Goal: Task Accomplishment & Management: Use online tool/utility

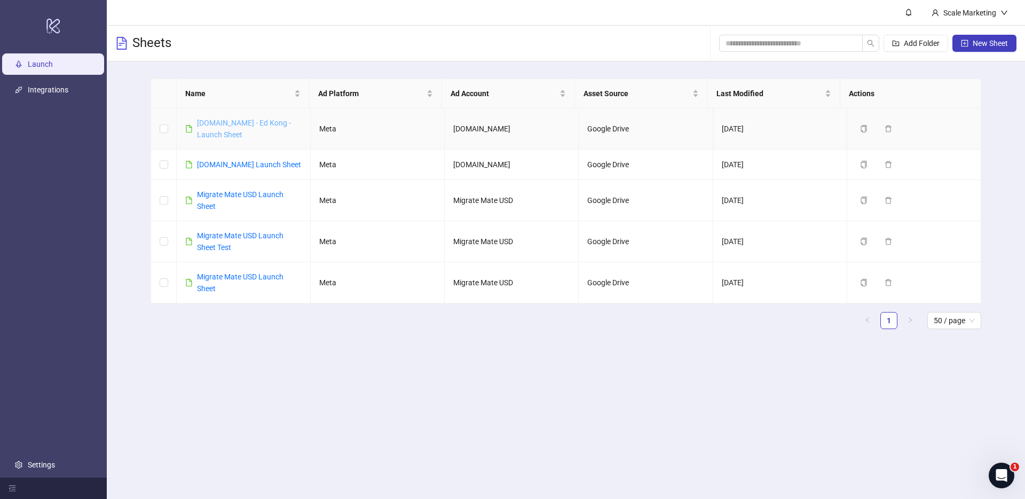
click at [258, 121] on link "[DOMAIN_NAME] - Ed Kong - Launch Sheet" at bounding box center [244, 129] width 94 height 20
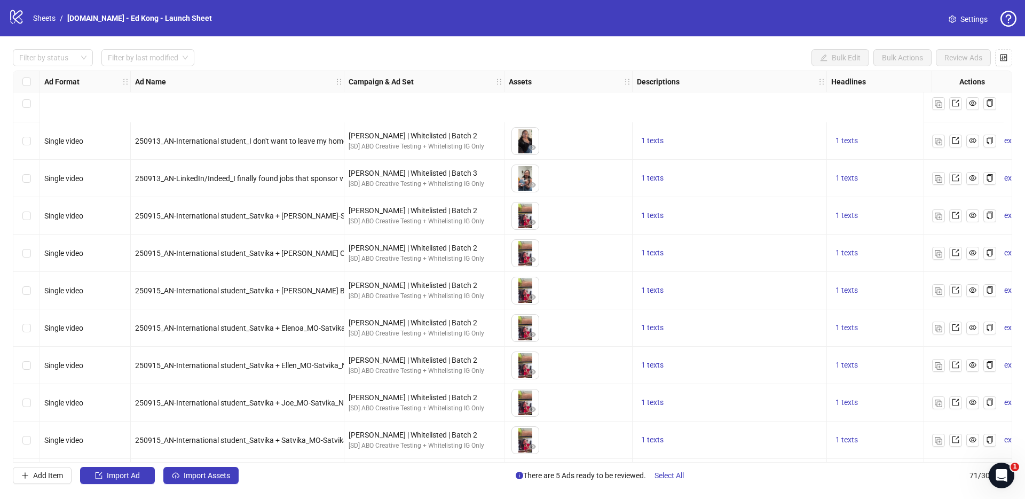
scroll to position [2289, 0]
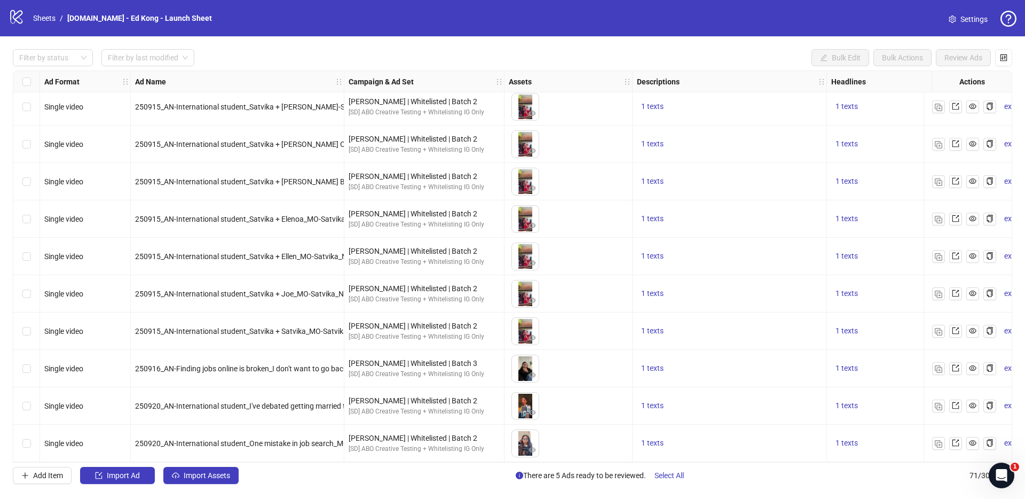
click at [31, 440] on div "Select row 71" at bounding box center [26, 442] width 27 height 37
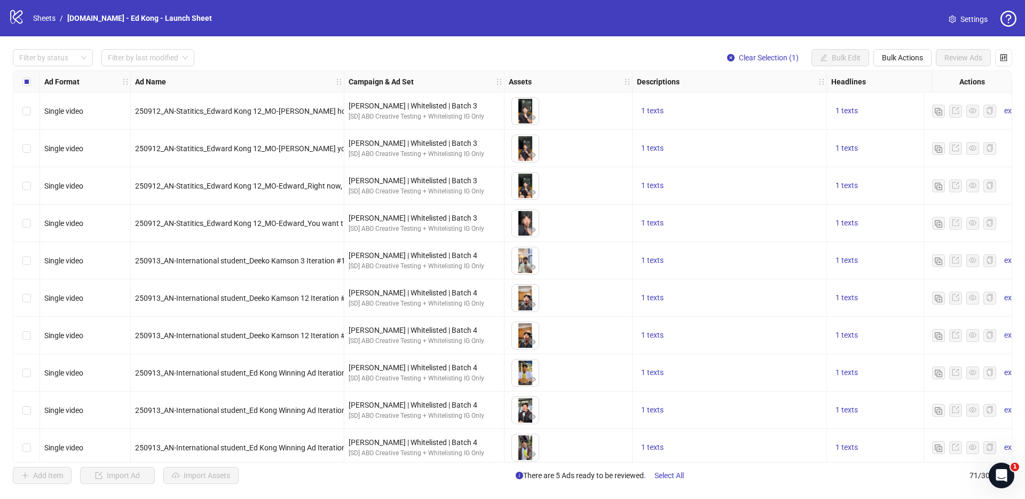
scroll to position [0, 0]
click at [31, 148] on div "Select row 2" at bounding box center [26, 148] width 27 height 37
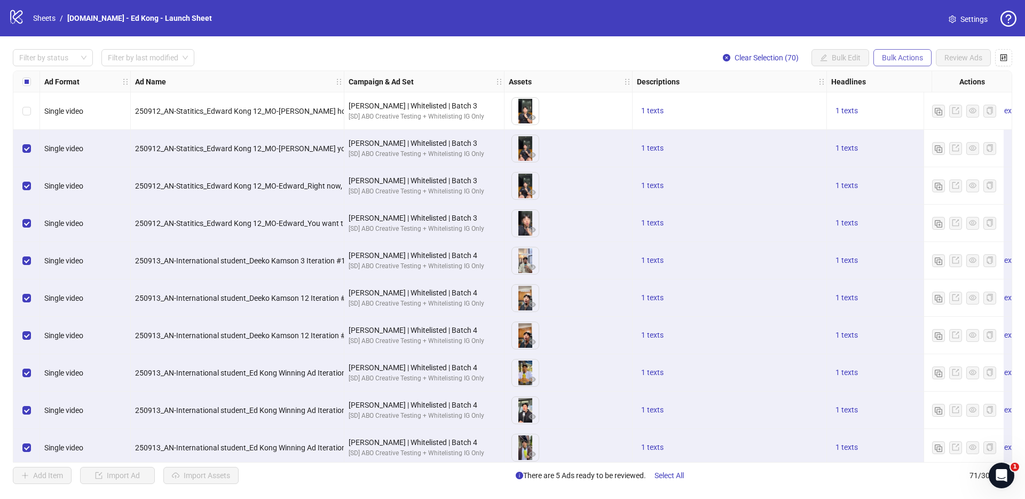
click at [907, 56] on span "Bulk Actions" at bounding box center [902, 57] width 41 height 9
click at [915, 78] on span "Delete" at bounding box center [917, 80] width 73 height 12
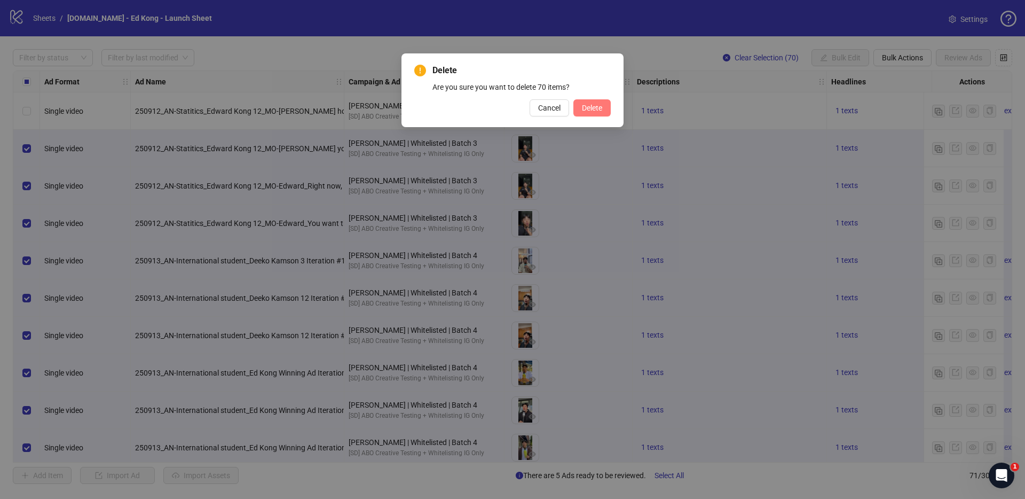
click at [601, 108] on span "Delete" at bounding box center [592, 108] width 20 height 9
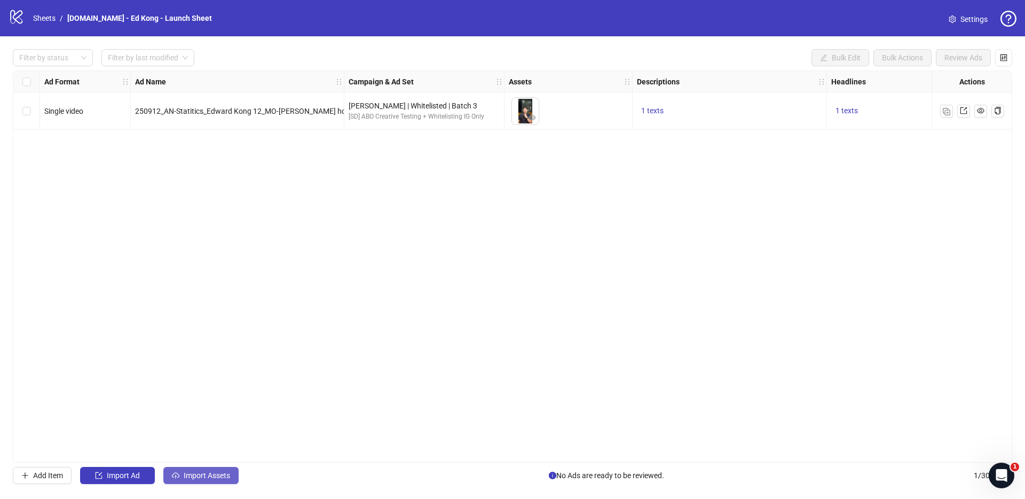
click at [228, 477] on span "Import Assets" at bounding box center [207, 475] width 46 height 9
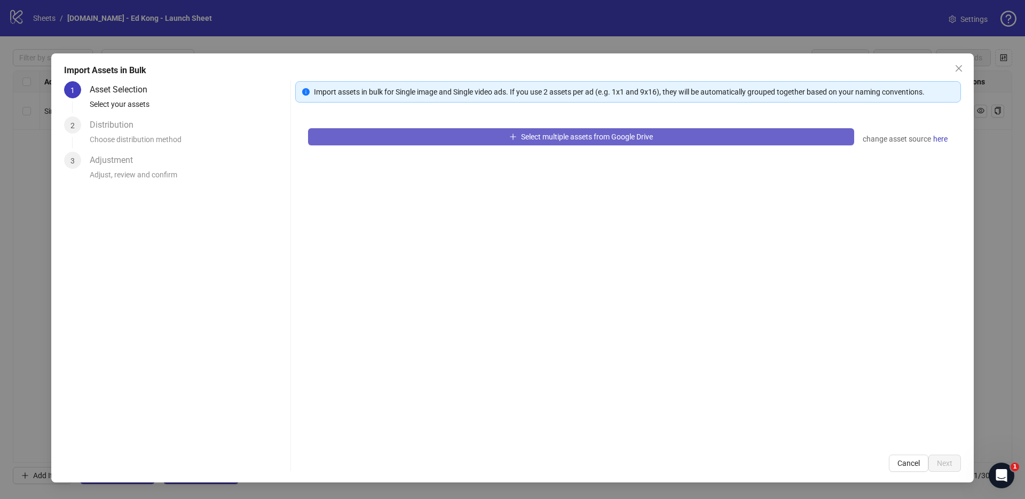
click at [407, 137] on button "Select multiple assets from Google Drive" at bounding box center [581, 136] width 546 height 17
click at [646, 137] on span "Select multiple assets from Google Drive" at bounding box center [587, 136] width 132 height 9
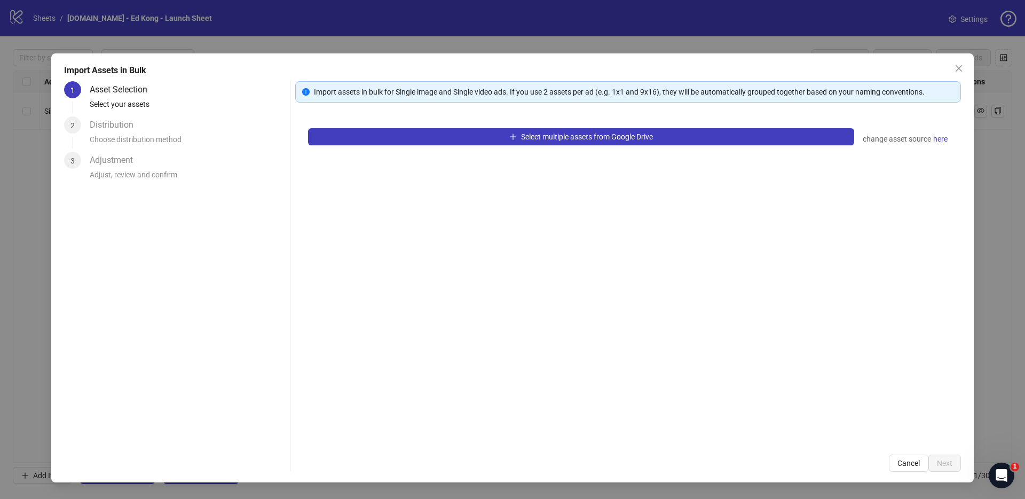
click at [917, 468] on button "Cancel" at bounding box center [909, 462] width 40 height 17
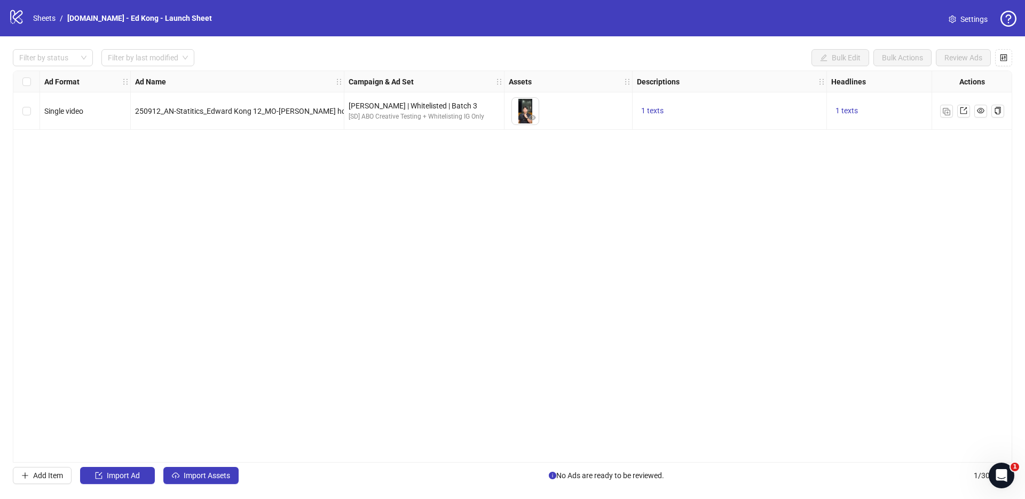
click at [365, 360] on div "Ad Format Ad Name Campaign & Ad Set Assets Descriptions Headlines Primary Texts…" at bounding box center [513, 266] width 1000 height 392
click at [215, 469] on button "Import Assets" at bounding box center [200, 475] width 75 height 17
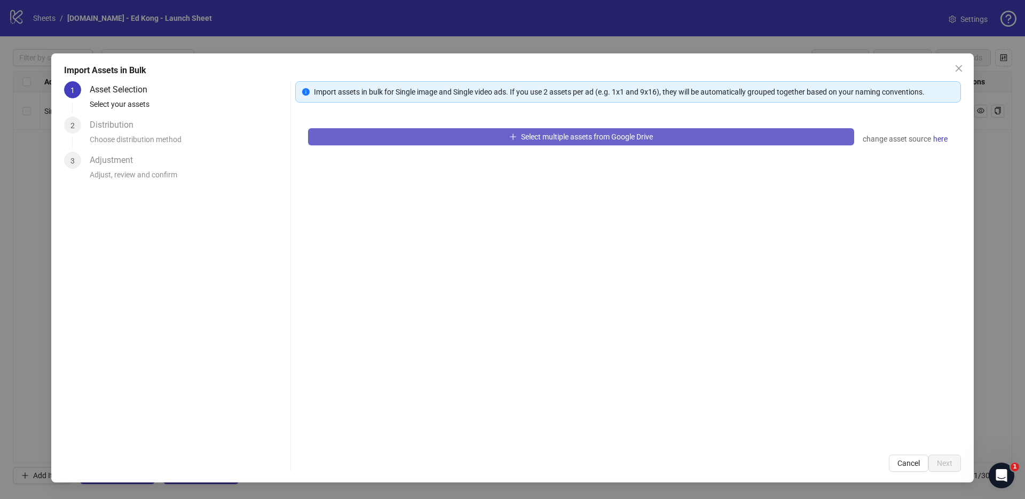
click at [546, 141] on button "Select multiple assets from Google Drive" at bounding box center [581, 136] width 546 height 17
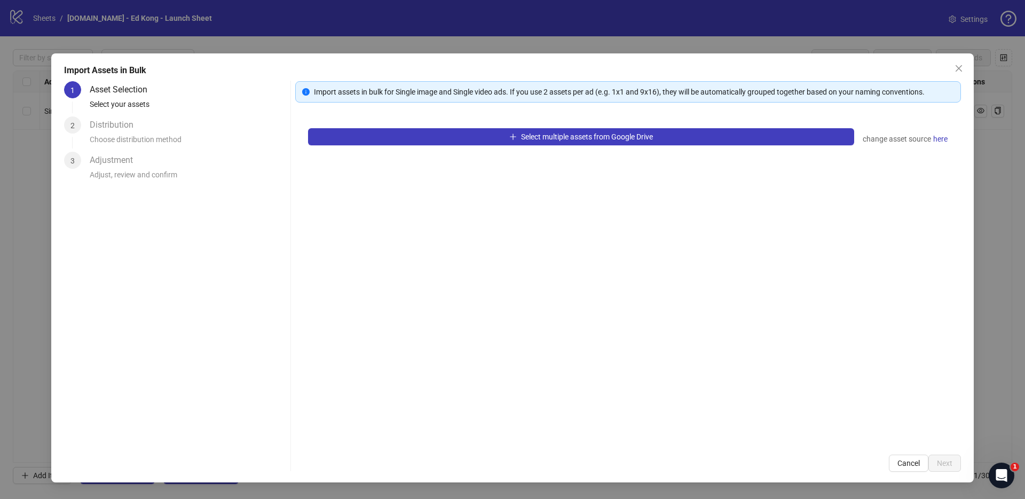
drag, startPoint x: 963, startPoint y: 67, endPoint x: 931, endPoint y: 53, distance: 34.2
click at [963, 67] on icon "close" at bounding box center [959, 68] width 9 height 9
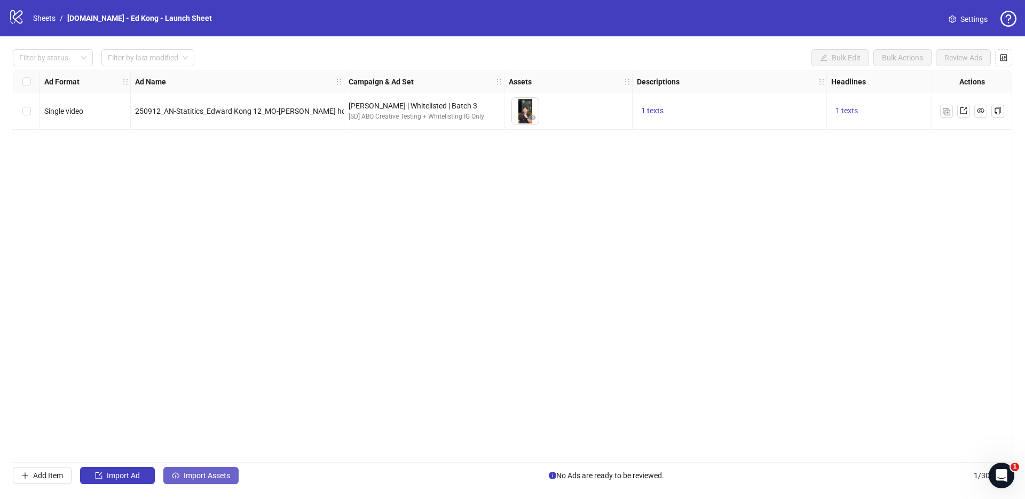
click at [193, 472] on span "Import Assets" at bounding box center [207, 475] width 46 height 9
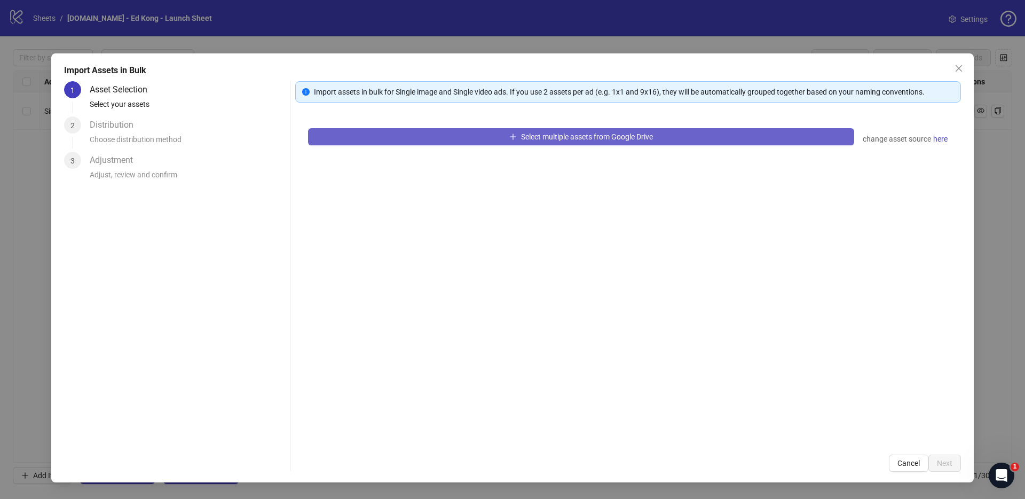
click at [562, 132] on span "Select multiple assets from Google Drive" at bounding box center [587, 136] width 132 height 9
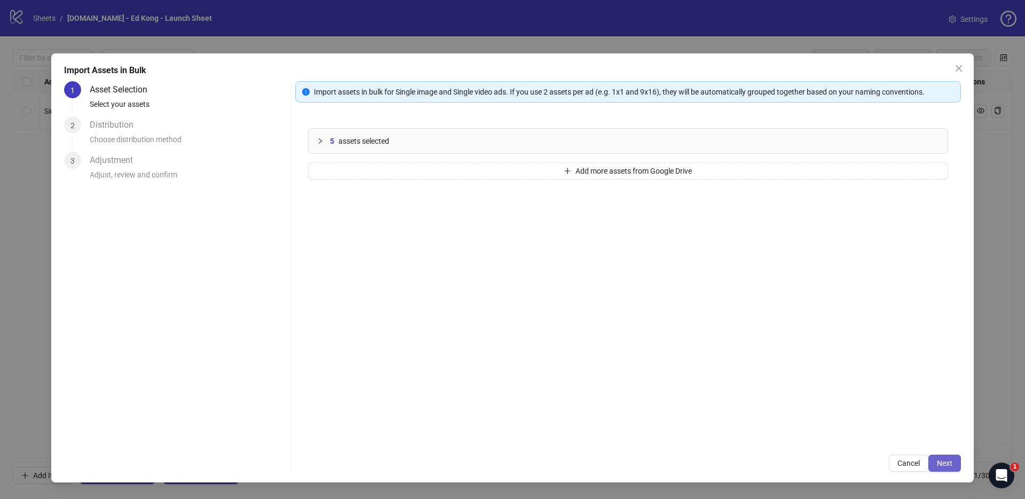
click at [953, 462] on button "Next" at bounding box center [945, 462] width 33 height 17
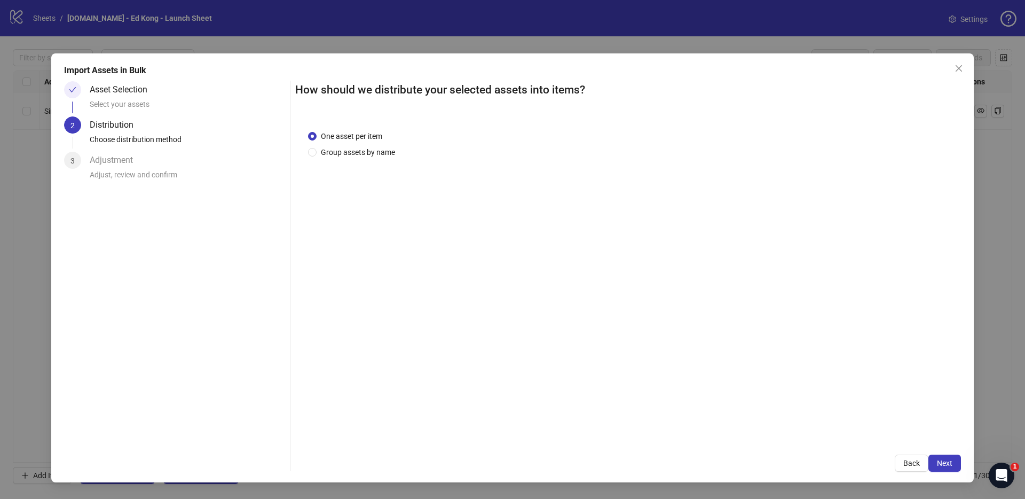
click at [930, 449] on div "How should we distribute your selected assets into items? One asset per item Gr…" at bounding box center [628, 276] width 666 height 390
click at [931, 458] on button "Next" at bounding box center [945, 462] width 33 height 17
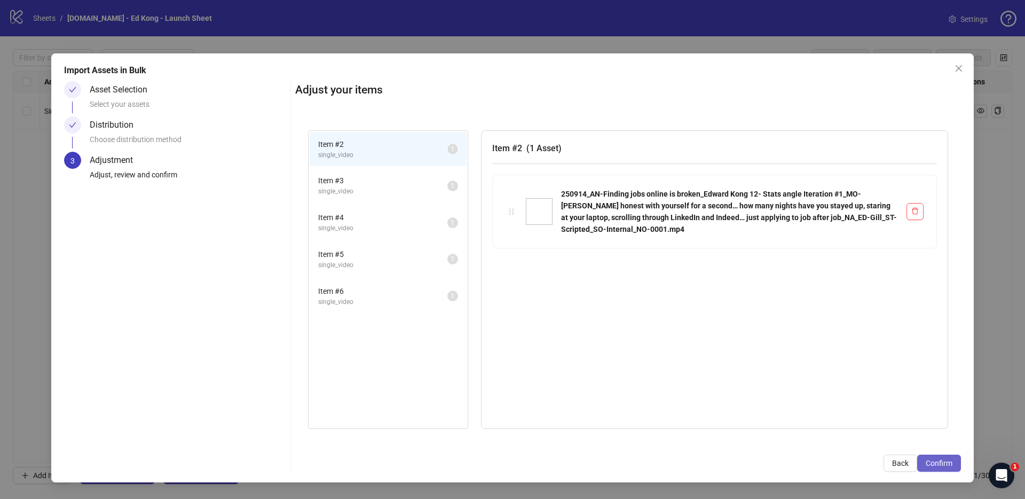
click at [942, 466] on span "Confirm" at bounding box center [939, 463] width 27 height 9
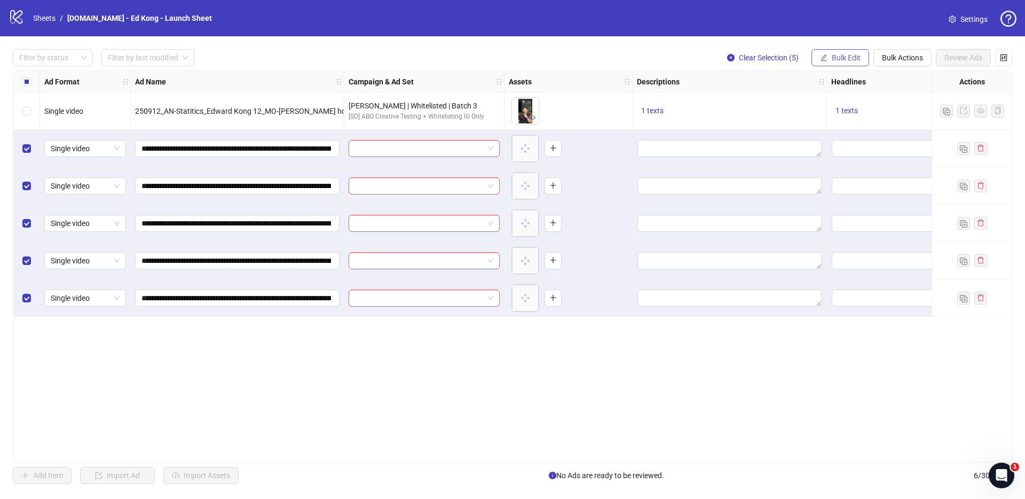
click at [837, 56] on span "Bulk Edit" at bounding box center [846, 57] width 29 height 9
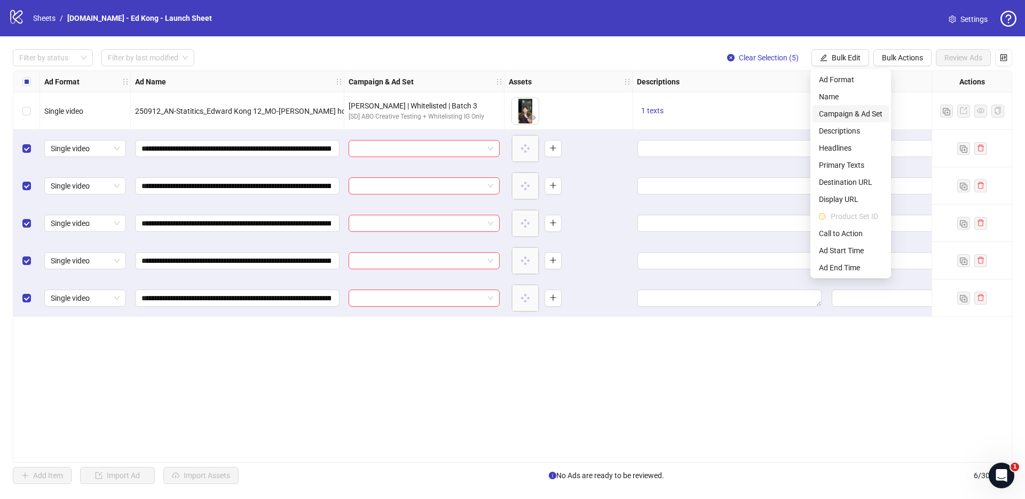
click at [874, 115] on span "Campaign & Ad Set" at bounding box center [851, 114] width 64 height 12
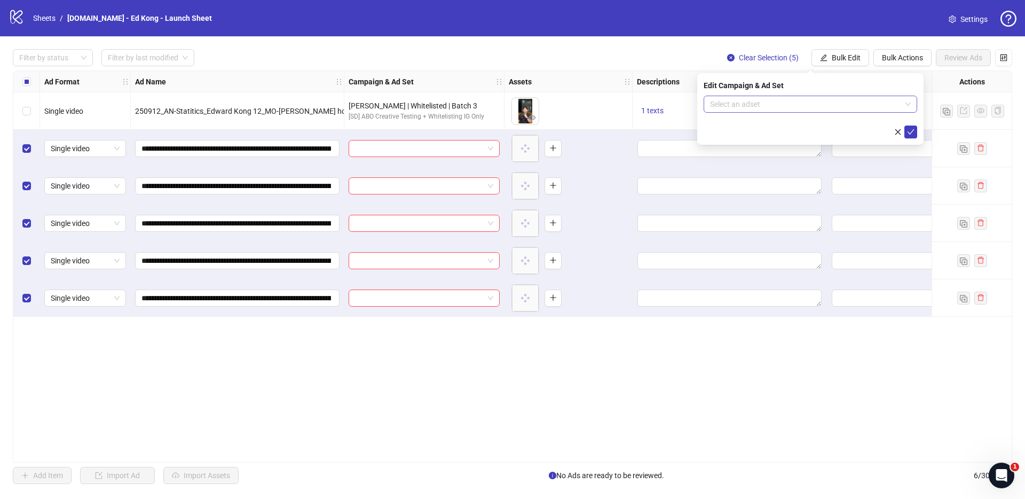
click at [902, 104] on span at bounding box center [810, 104] width 201 height 16
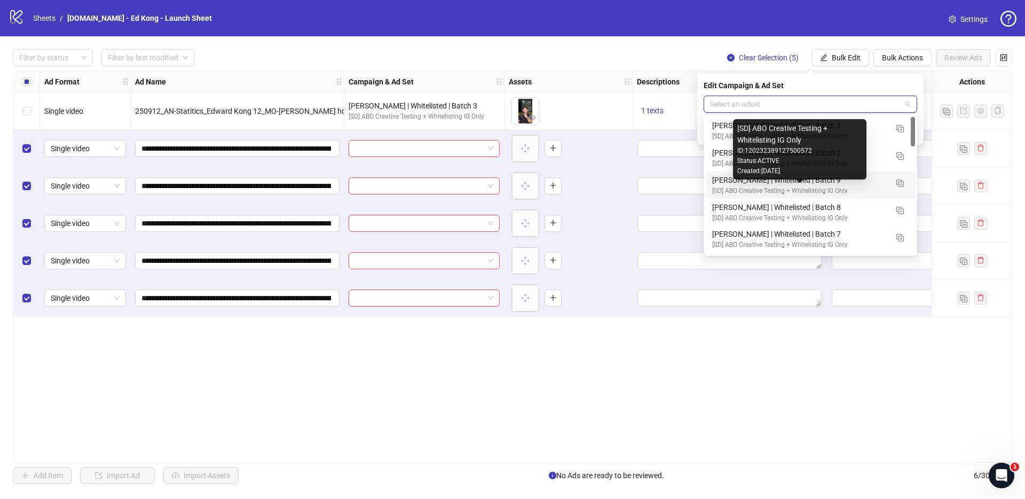
click at [827, 187] on div "[SD] ABO Creative Testing + Whitelisting IG Only" at bounding box center [799, 191] width 175 height 10
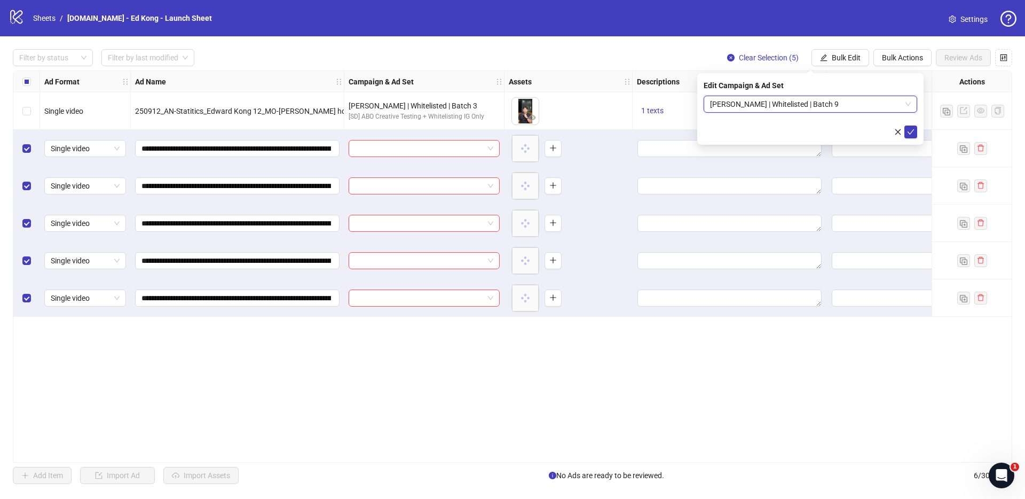
click at [662, 388] on div "**********" at bounding box center [513, 266] width 1000 height 392
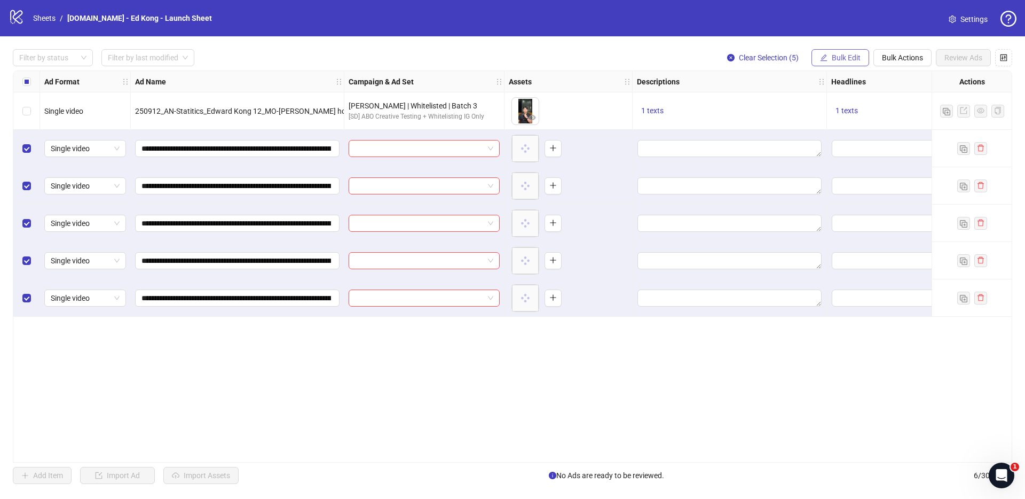
click at [840, 58] on span "Bulk Edit" at bounding box center [846, 57] width 29 height 9
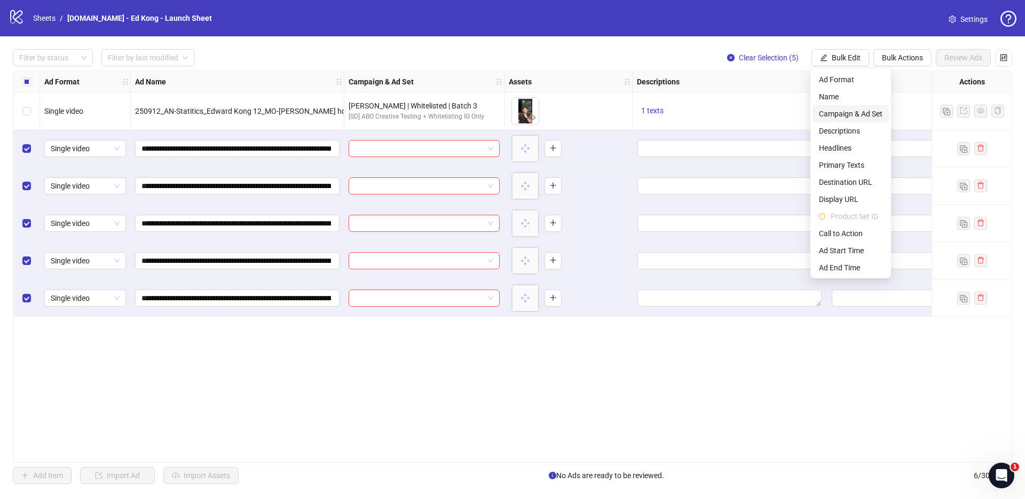
click at [861, 114] on span "Campaign & Ad Set" at bounding box center [851, 114] width 64 height 12
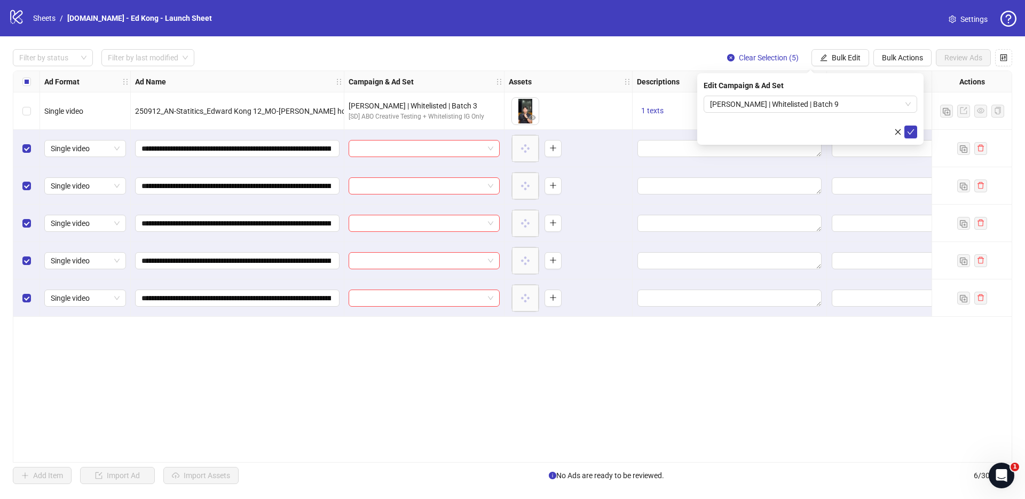
click at [920, 132] on div "Edit Campaign & Ad Set Ed Kong | Whitelisted | Batch 9" at bounding box center [810, 109] width 226 height 72
click at [915, 130] on button "submit" at bounding box center [911, 131] width 13 height 13
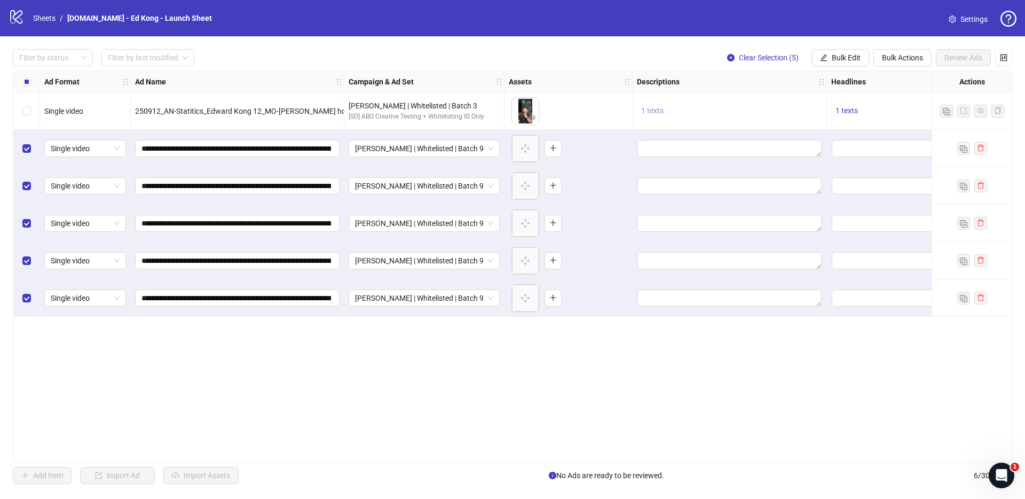
click at [665, 110] on button "1 texts" at bounding box center [652, 111] width 31 height 13
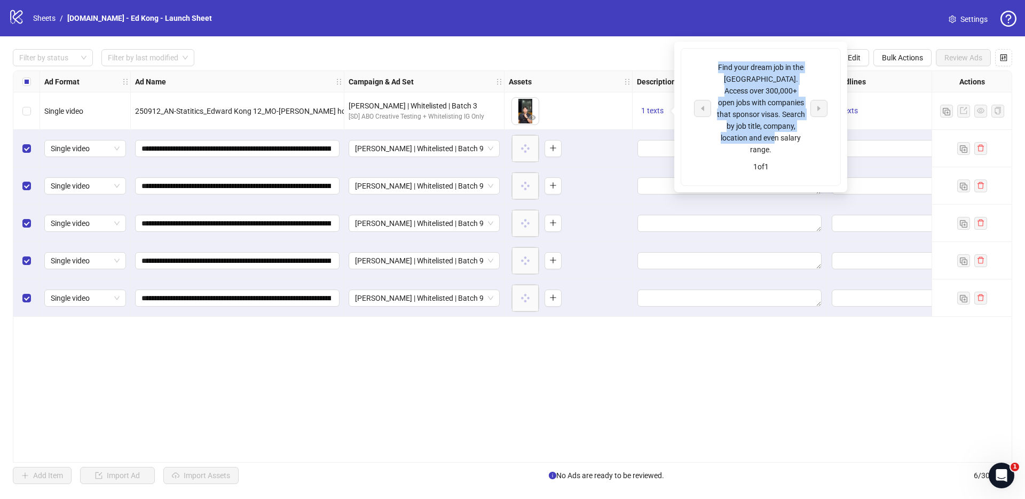
drag, startPoint x: 787, startPoint y: 134, endPoint x: 714, endPoint y: 63, distance: 102.0
click at [714, 63] on div "Find your dream job in the US. Access over 300,000+ open jobs with companies th…" at bounding box center [760, 108] width 133 height 94
copy div "Find your dream job in the US. Access over 300,000+ open jobs with companies th…"
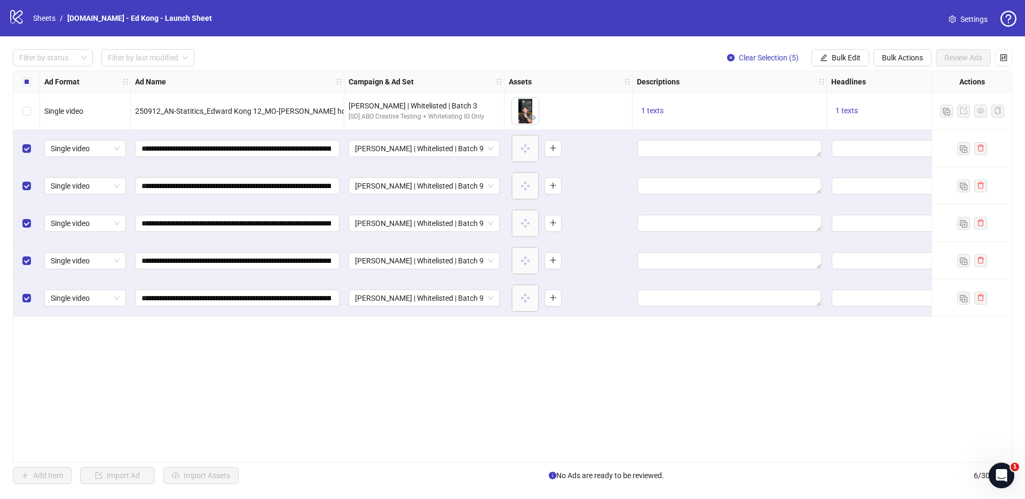
click at [635, 170] on div at bounding box center [730, 185] width 194 height 37
click at [677, 152] on textarea "Edit values" at bounding box center [730, 148] width 184 height 17
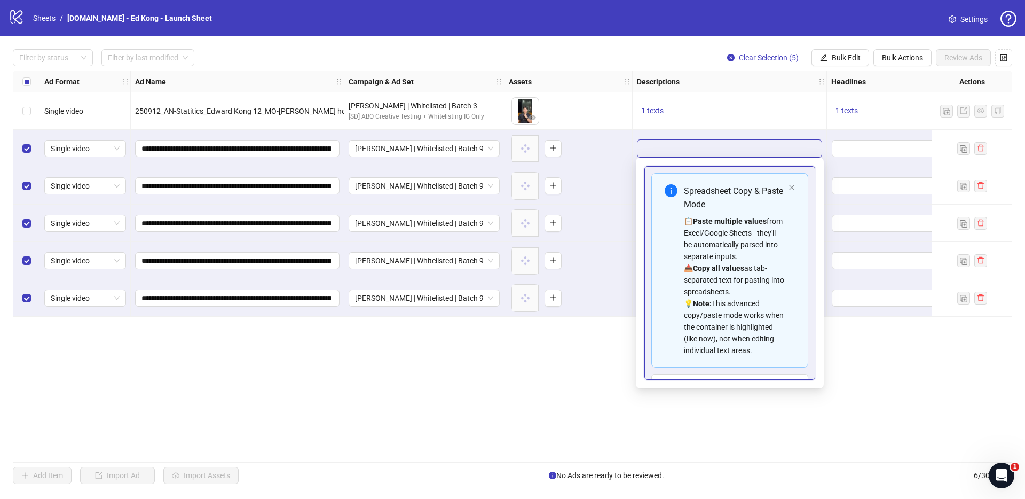
click at [549, 406] on div "**********" at bounding box center [513, 266] width 1000 height 392
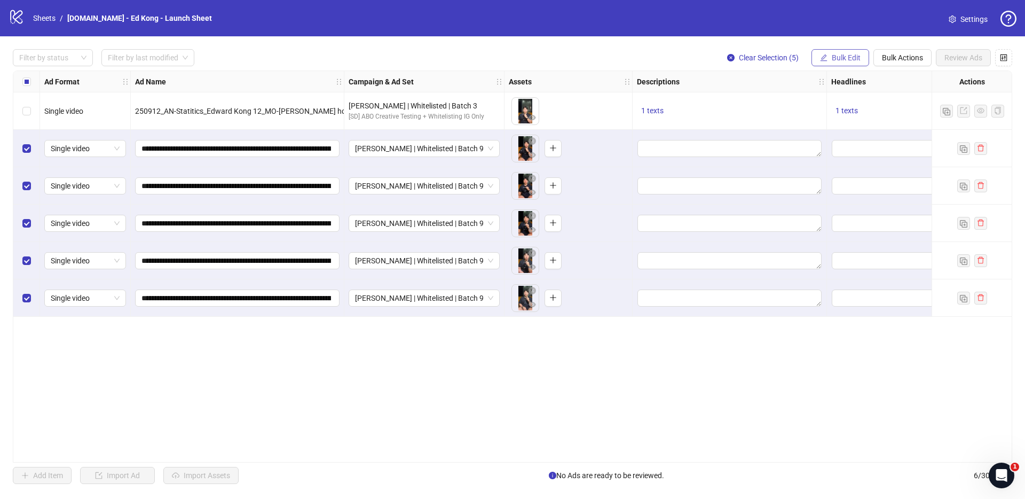
click at [861, 64] on button "Bulk Edit" at bounding box center [841, 57] width 58 height 17
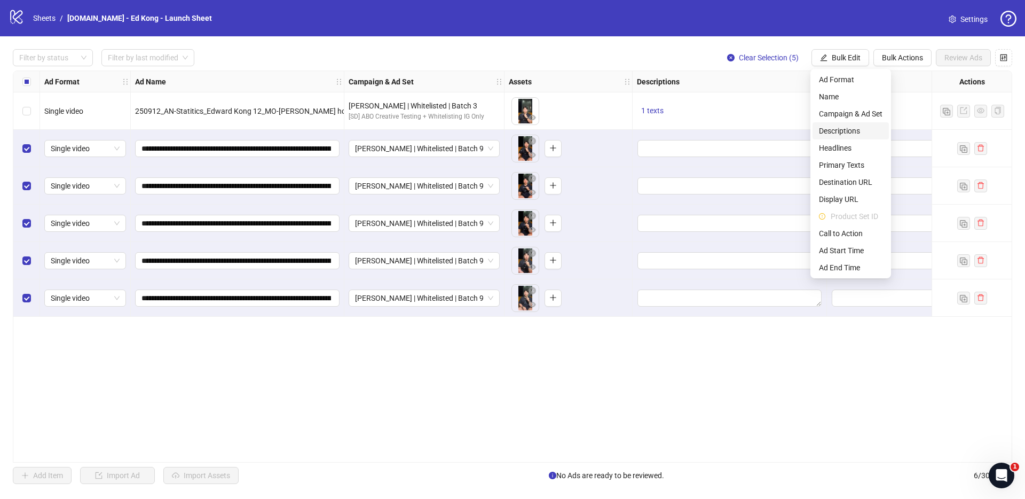
click at [853, 134] on span "Descriptions" at bounding box center [851, 131] width 64 height 12
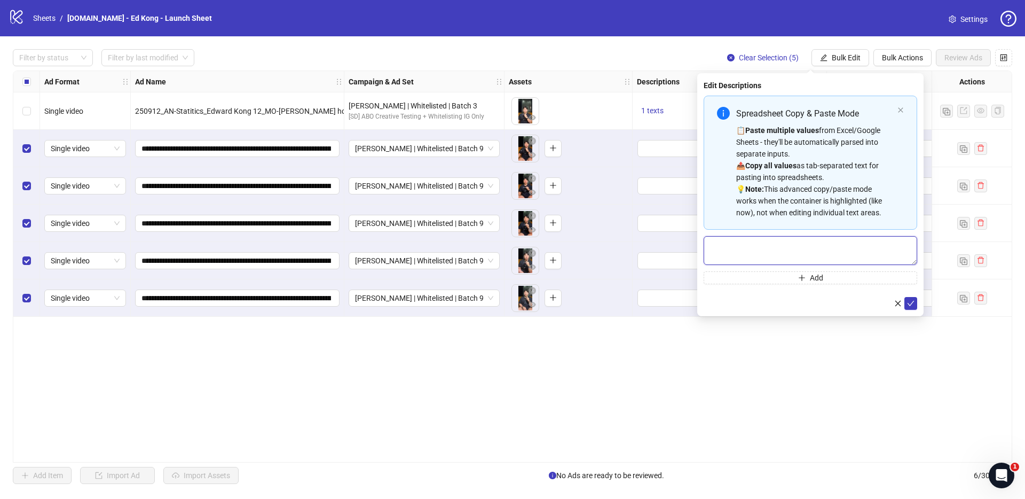
click at [810, 242] on textarea "Multi-text input container - paste or copy values" at bounding box center [811, 250] width 214 height 29
paste textarea "**********"
type textarea "**********"
click at [917, 303] on div "**********" at bounding box center [810, 194] width 226 height 243
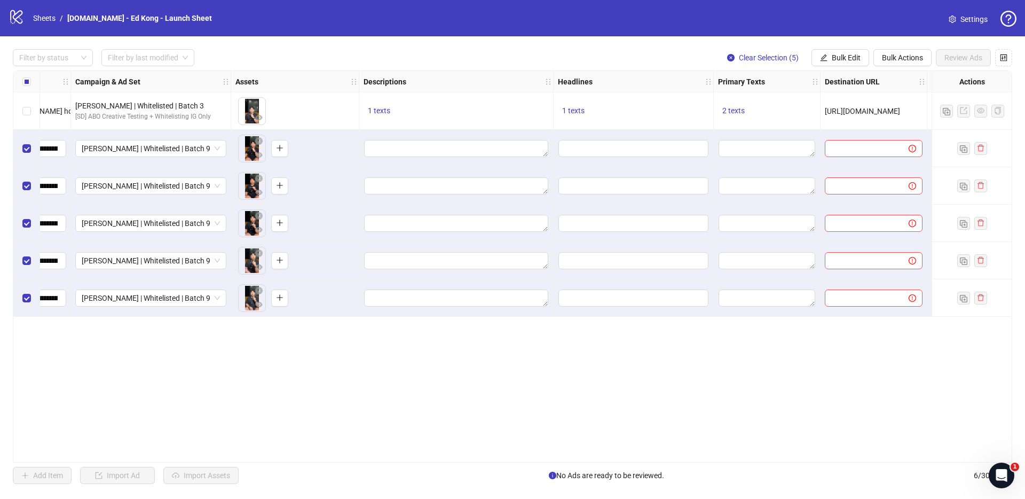
scroll to position [0, 406]
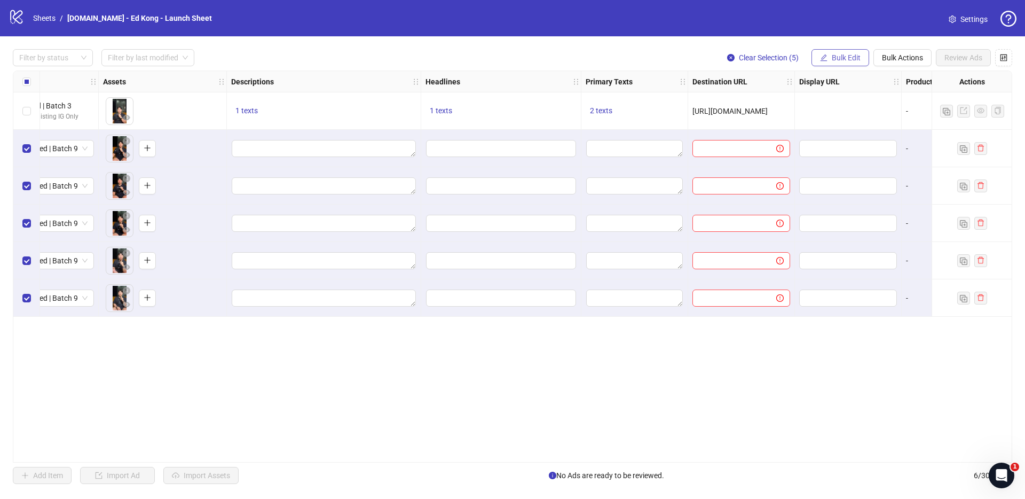
click at [851, 59] on span "Bulk Edit" at bounding box center [846, 57] width 29 height 9
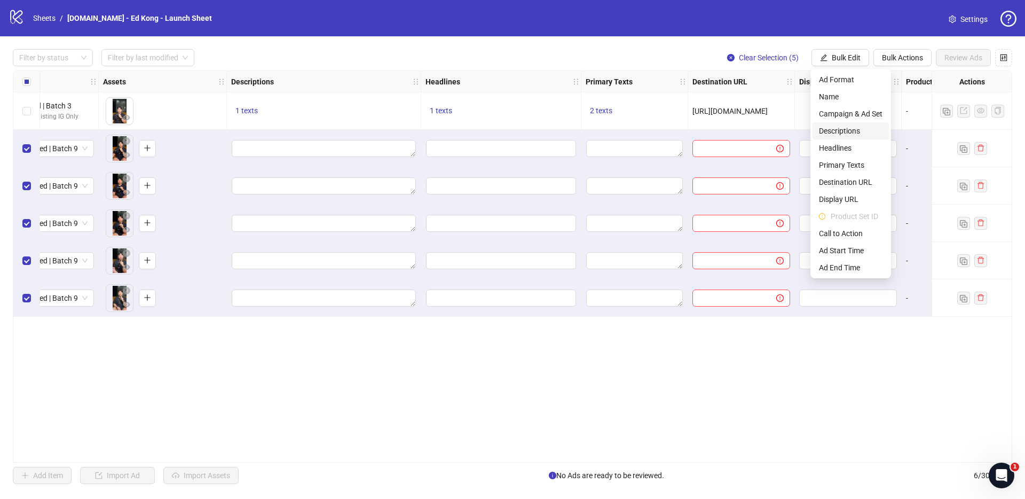
click at [845, 132] on span "Descriptions" at bounding box center [851, 131] width 64 height 12
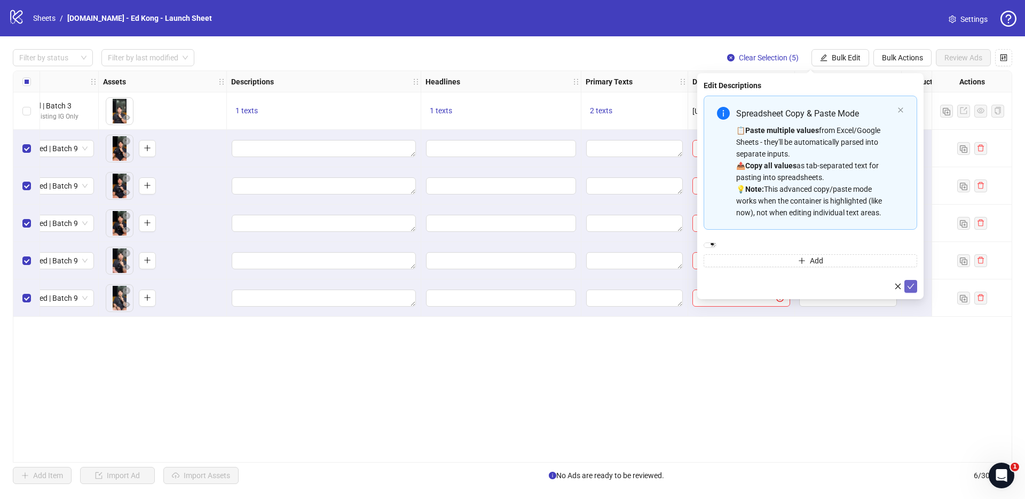
click at [913, 293] on button "submit" at bounding box center [911, 286] width 13 height 13
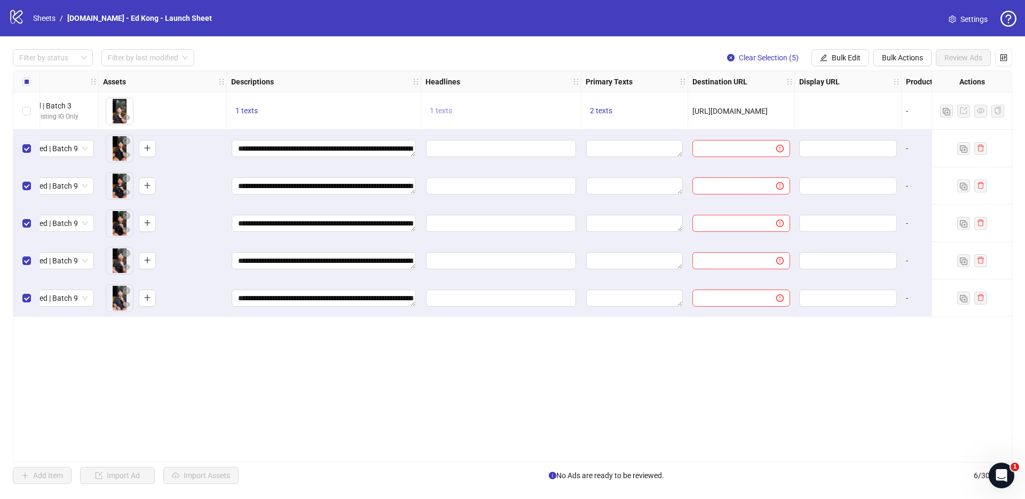
click at [445, 111] on span "1 texts" at bounding box center [441, 110] width 22 height 9
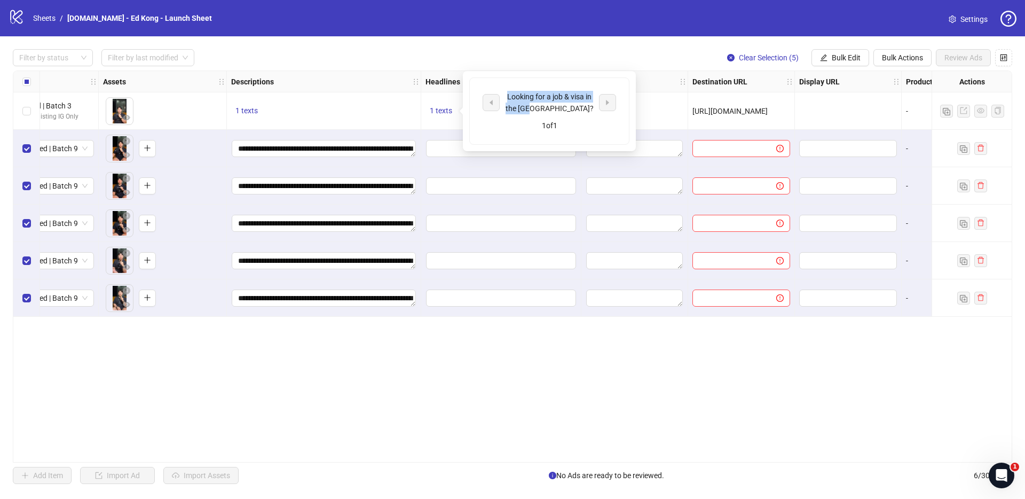
drag, startPoint x: 563, startPoint y: 109, endPoint x: 507, endPoint y: 93, distance: 59.0
click at [507, 93] on div "Looking for a job & visa in the US?" at bounding box center [549, 102] width 89 height 23
copy div "Looking for a job & visa in the US?"
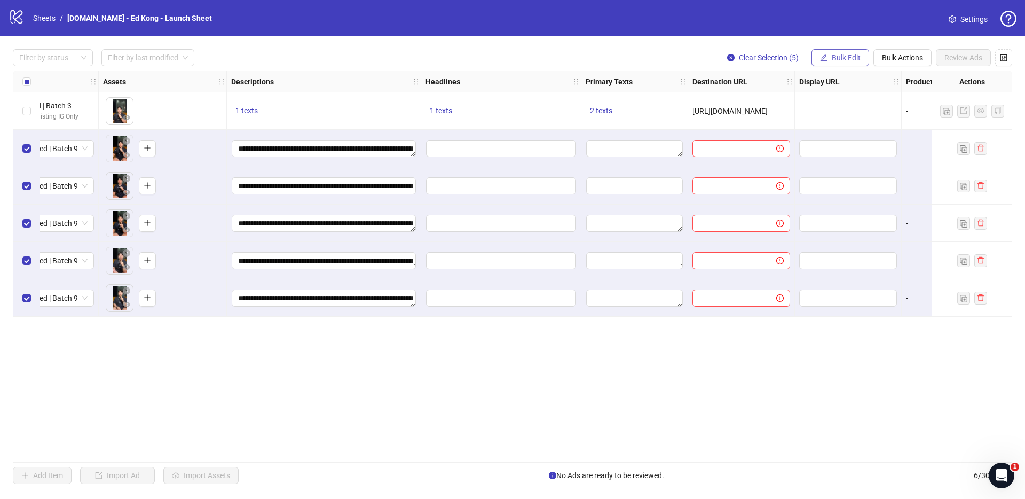
click at [858, 56] on span "Bulk Edit" at bounding box center [846, 57] width 29 height 9
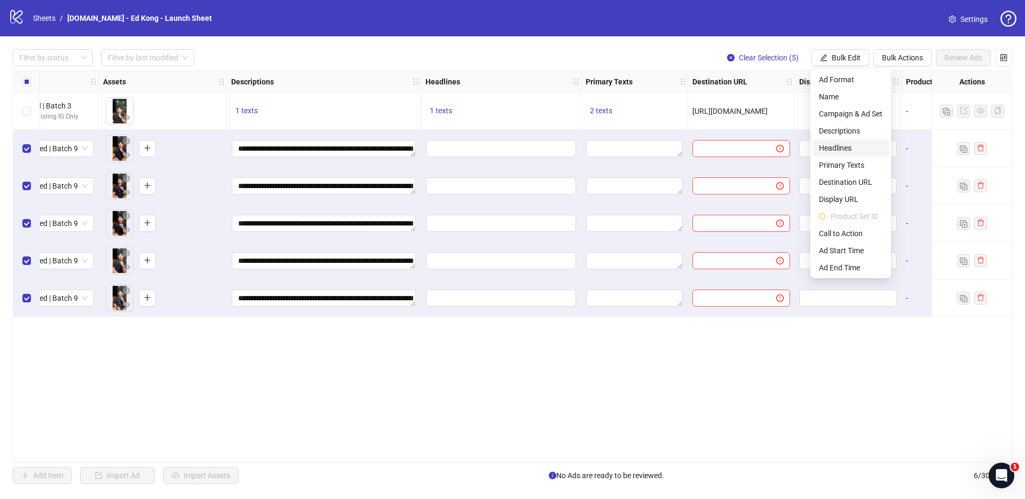
click at [845, 150] on span "Headlines" at bounding box center [851, 148] width 64 height 12
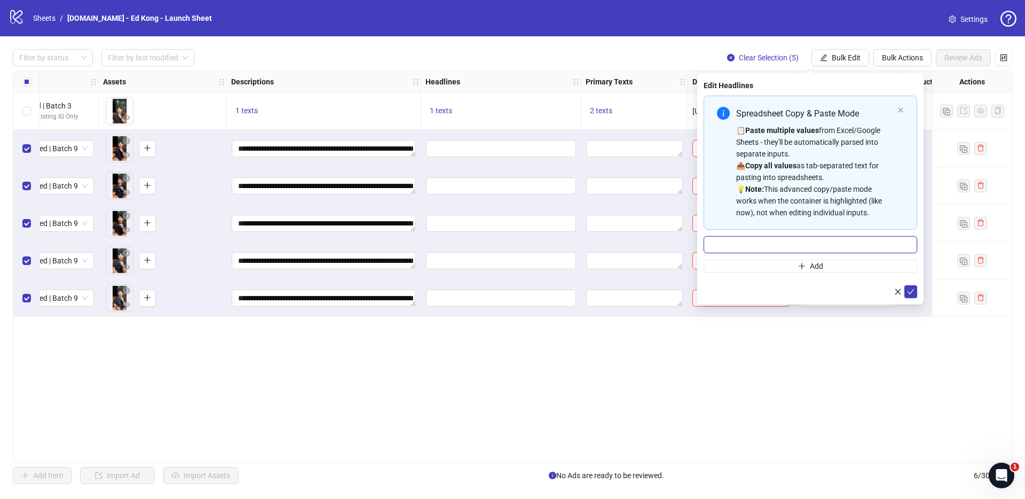
click at [861, 240] on input "Multi-input container - paste or copy values" at bounding box center [811, 244] width 214 height 17
paste input "**********"
type input "**********"
click at [914, 292] on icon "check" at bounding box center [910, 291] width 7 height 7
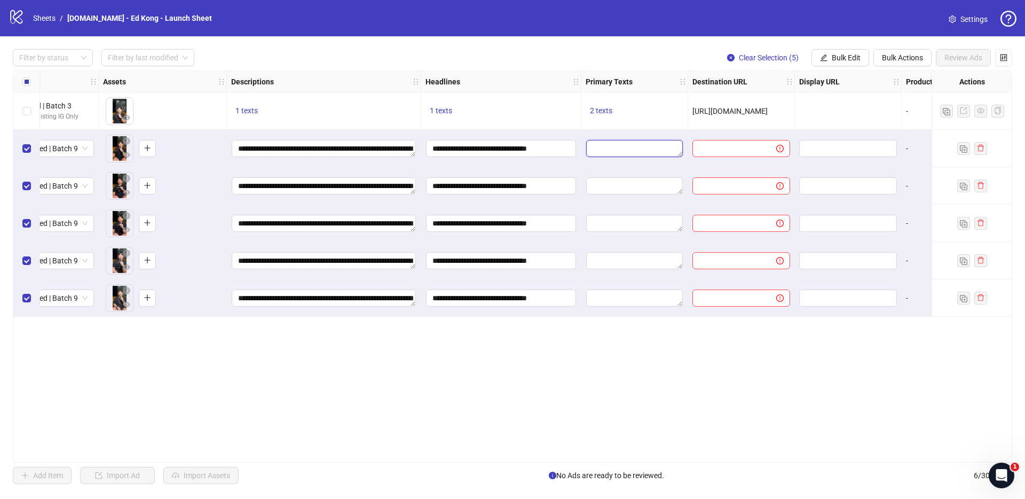
click at [626, 147] on textarea "Edit values" at bounding box center [634, 148] width 97 height 17
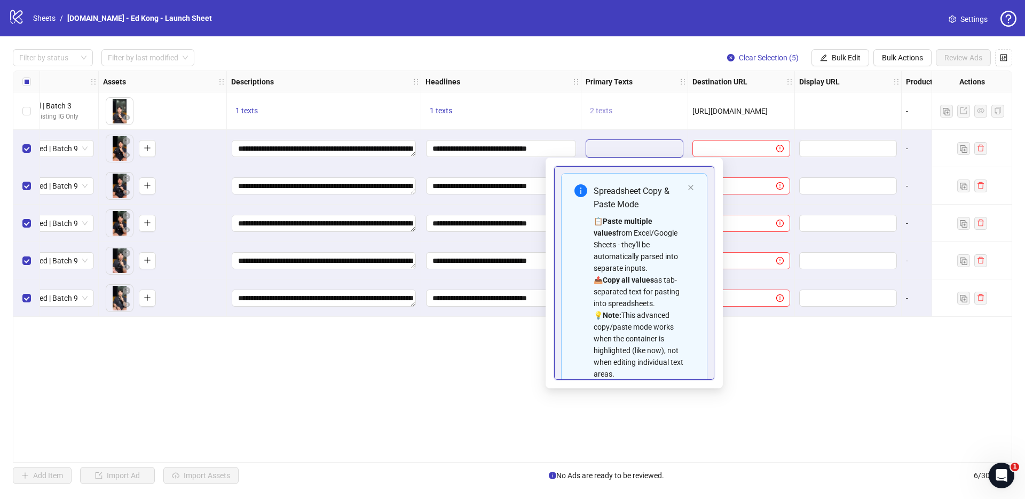
click at [608, 113] on span "2 texts" at bounding box center [601, 110] width 22 height 9
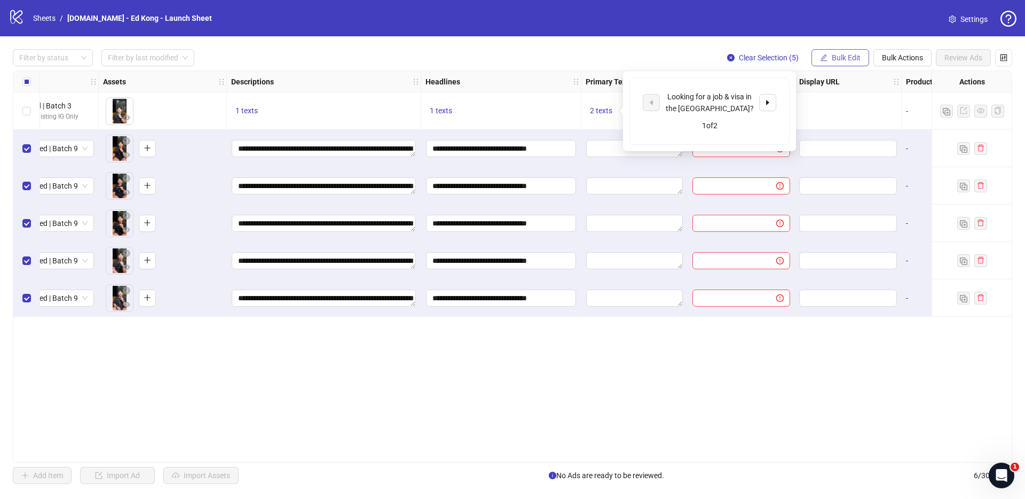
click at [840, 56] on span "Bulk Edit" at bounding box center [846, 57] width 29 height 9
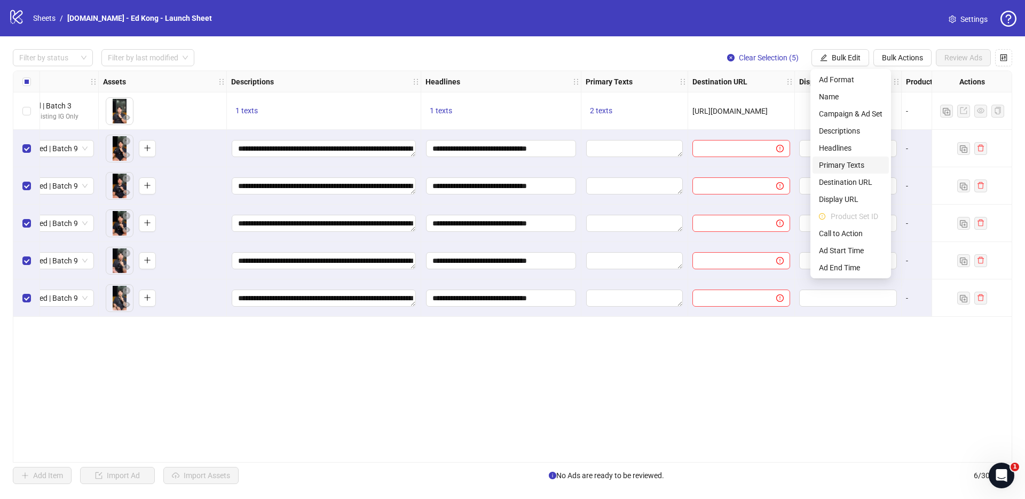
click at [864, 161] on span "Primary Texts" at bounding box center [851, 165] width 64 height 12
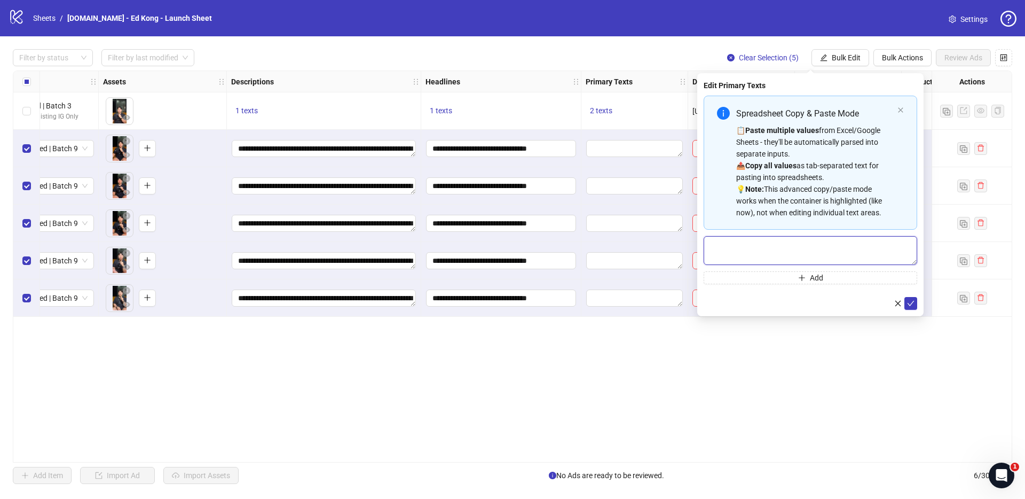
click at [850, 242] on textarea "Multi-text input container - paste or copy values" at bounding box center [811, 250] width 214 height 29
paste textarea "**********"
type textarea "**********"
click at [826, 273] on button "Add" at bounding box center [811, 277] width 214 height 13
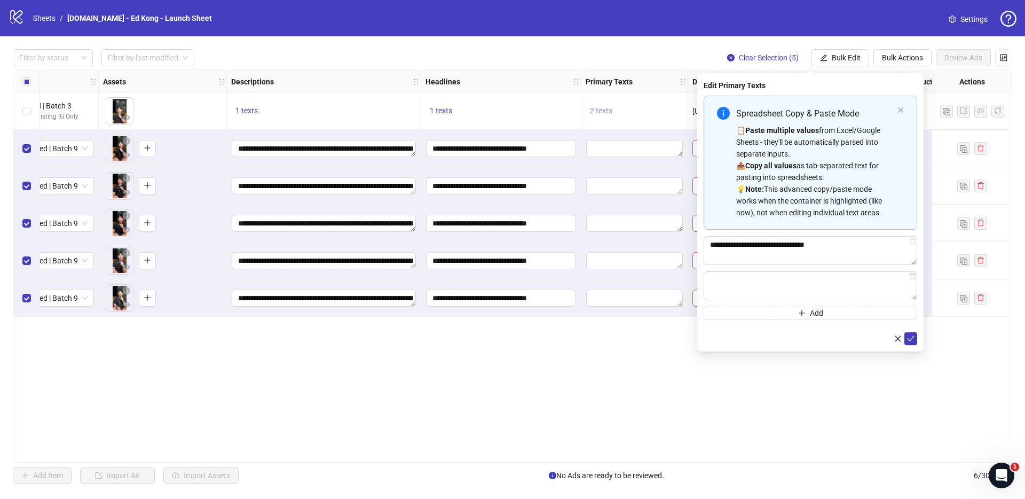
click at [595, 114] on span "2 texts" at bounding box center [601, 110] width 22 height 9
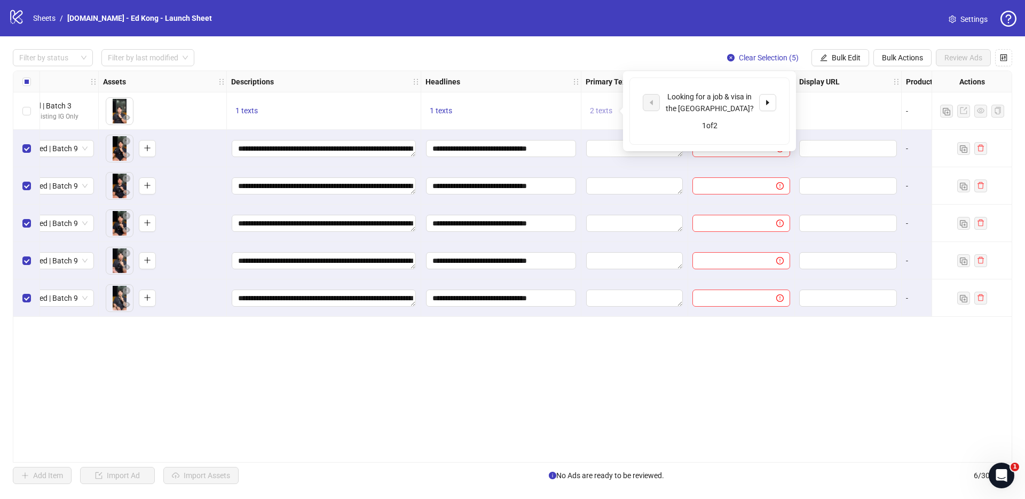
click at [596, 106] on button "2 texts" at bounding box center [601, 111] width 31 height 13
click at [615, 116] on button "2 texts" at bounding box center [601, 111] width 31 height 13
click at [610, 112] on span "2 texts" at bounding box center [601, 110] width 22 height 9
click at [601, 113] on span "2 texts" at bounding box center [601, 110] width 22 height 9
click at [774, 101] on button "button" at bounding box center [767, 102] width 17 height 17
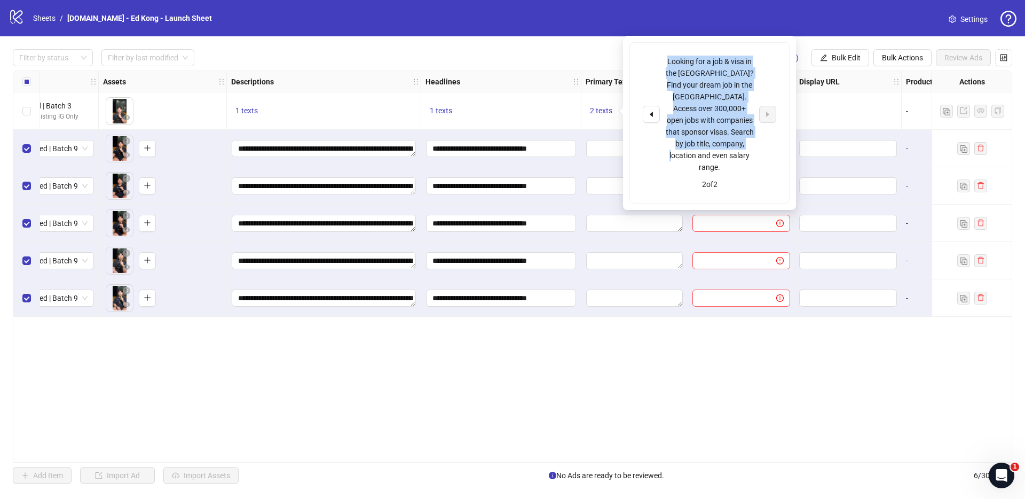
drag, startPoint x: 752, startPoint y: 144, endPoint x: 654, endPoint y: 58, distance: 130.5
click at [654, 58] on div "Looking for a job & visa in the US? Find your dream job in the US. Access over …" at bounding box center [709, 114] width 133 height 117
copy div "Looking for a job & visa in the US? Find your dream job in the US. Access over …"
click at [834, 56] on span "Bulk Edit" at bounding box center [846, 57] width 29 height 9
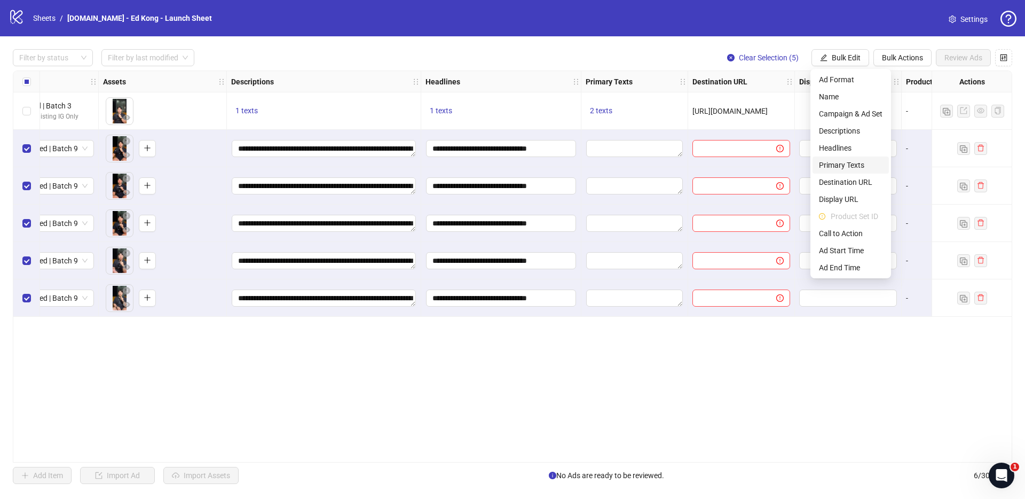
click at [848, 166] on span "Primary Texts" at bounding box center [851, 165] width 64 height 12
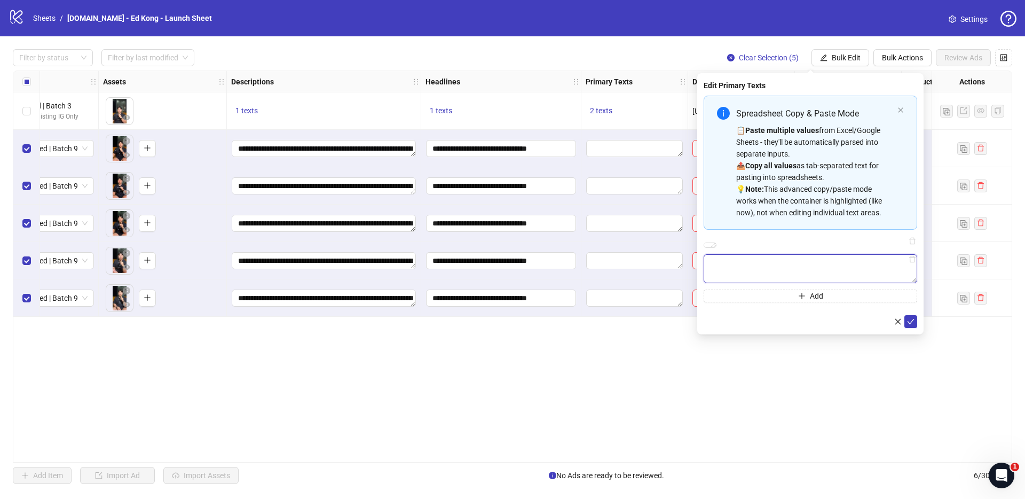
click at [839, 277] on textarea "Multi-text input container - paste or copy values" at bounding box center [811, 268] width 214 height 29
paste textarea "**********"
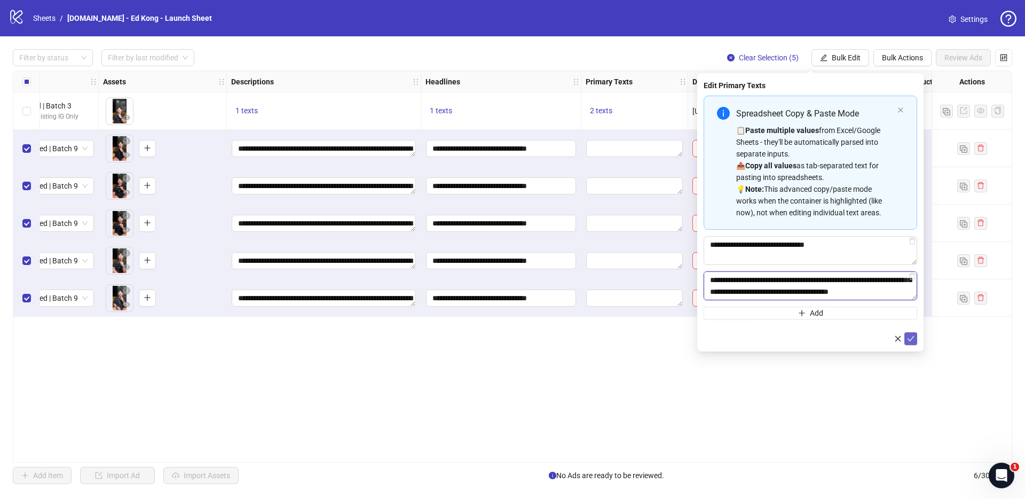
type textarea "**********"
click at [913, 337] on icon "check" at bounding box center [911, 338] width 7 height 5
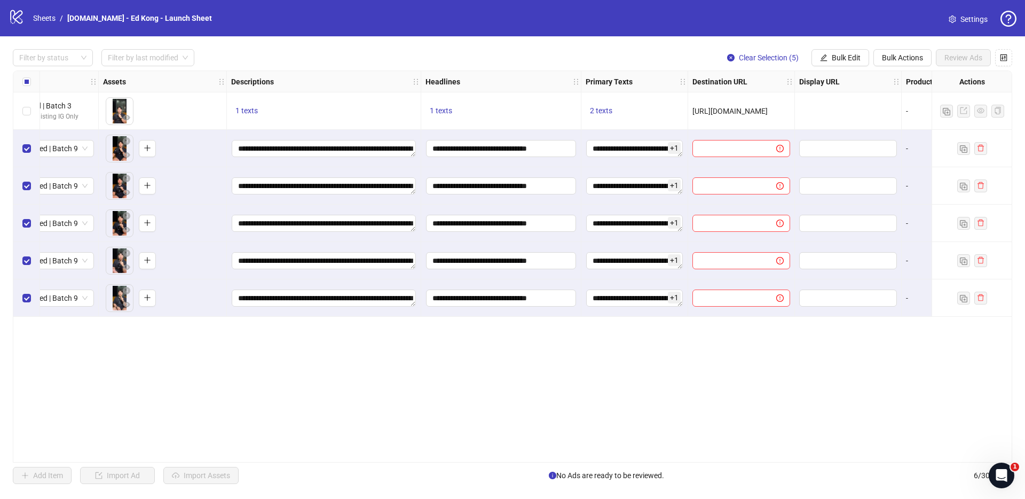
drag, startPoint x: 787, startPoint y: 111, endPoint x: 685, endPoint y: 110, distance: 102.0
click at [685, 71] on div "**********" at bounding box center [618, 71] width 2020 height 0
copy span "[URL][DOMAIN_NAME]"
click at [840, 56] on span "Bulk Edit" at bounding box center [846, 57] width 29 height 9
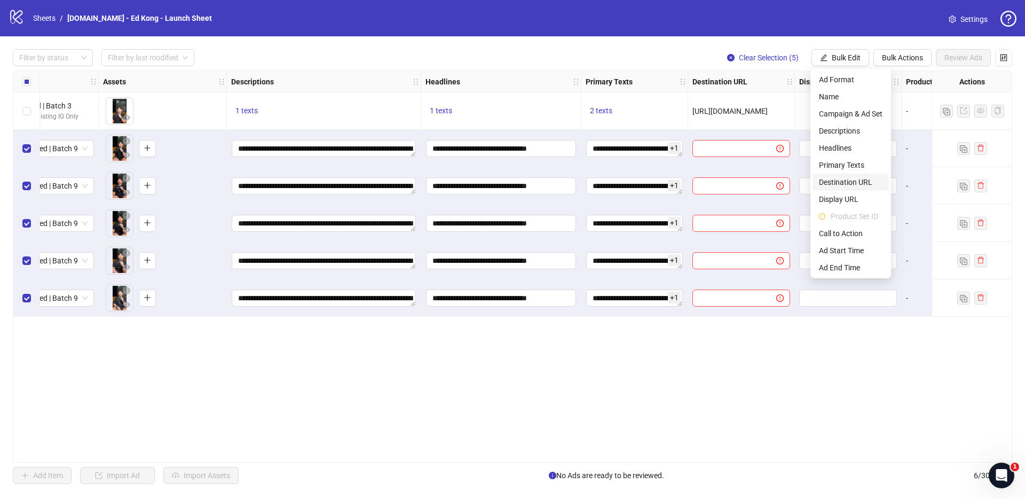
click at [855, 177] on span "Destination URL" at bounding box center [851, 182] width 64 height 12
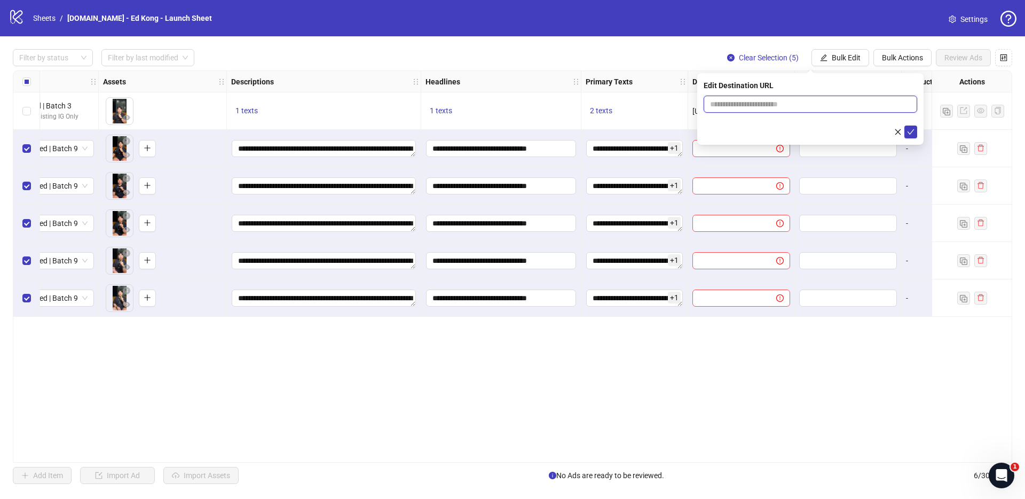
click at [853, 104] on input "text" at bounding box center [806, 104] width 192 height 12
paste input "**********"
type input "**********"
click at [912, 131] on icon "check" at bounding box center [911, 131] width 7 height 5
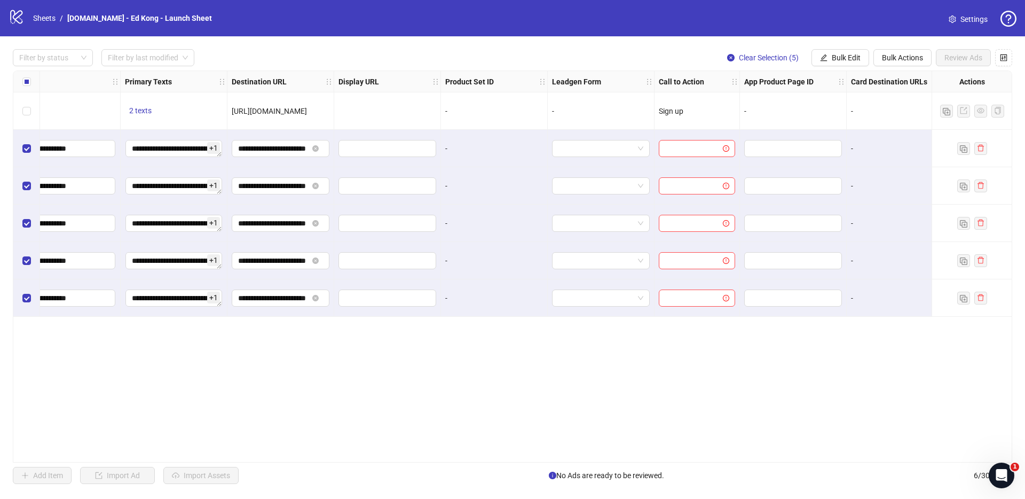
scroll to position [0, 1012]
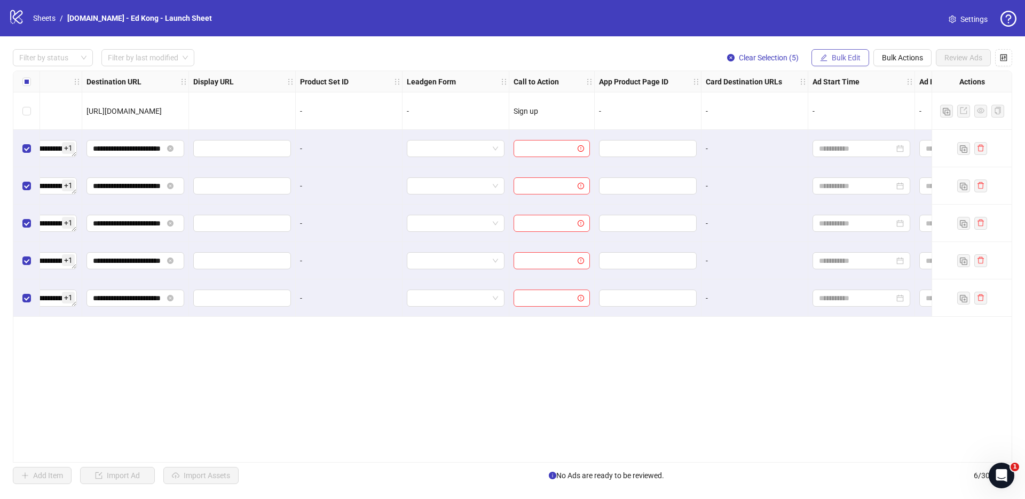
click at [848, 60] on span "Bulk Edit" at bounding box center [846, 57] width 29 height 9
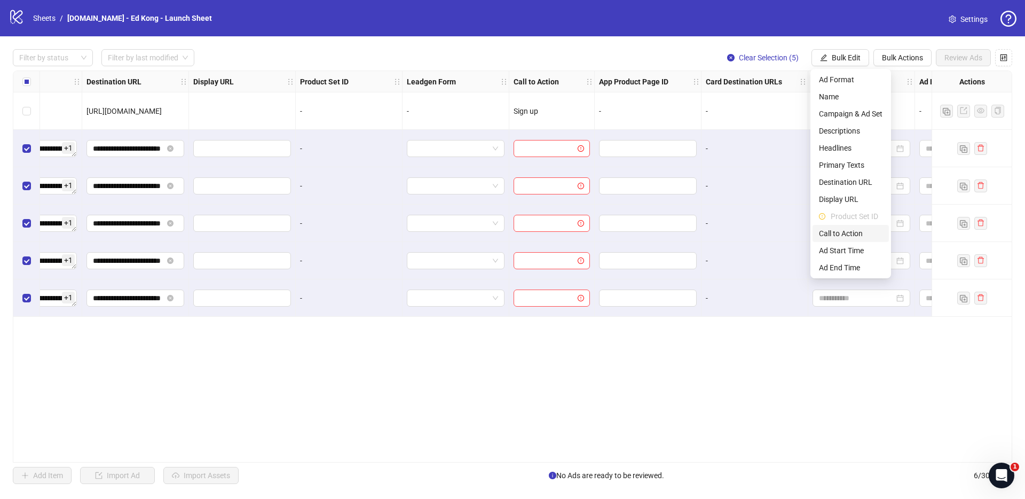
click at [867, 232] on span "Call to Action" at bounding box center [851, 233] width 64 height 12
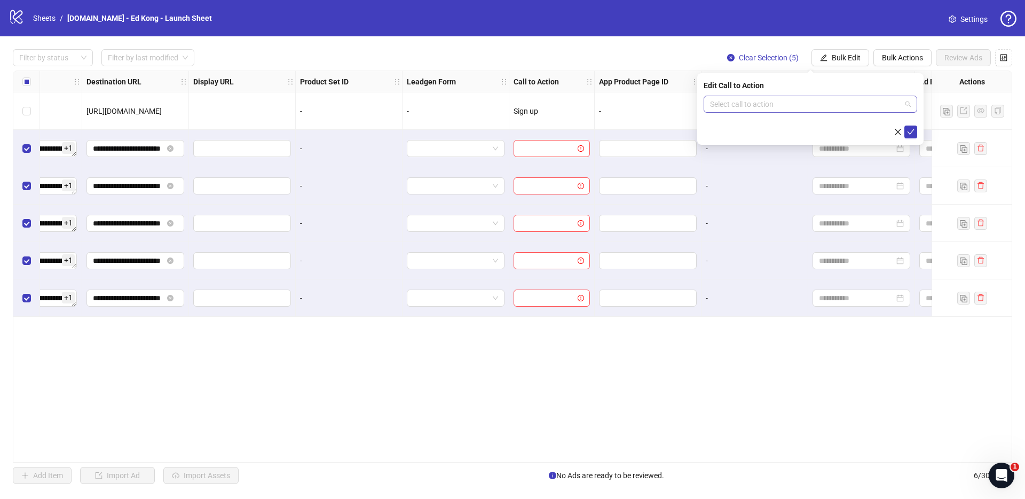
click at [880, 108] on input "search" at bounding box center [805, 104] width 191 height 16
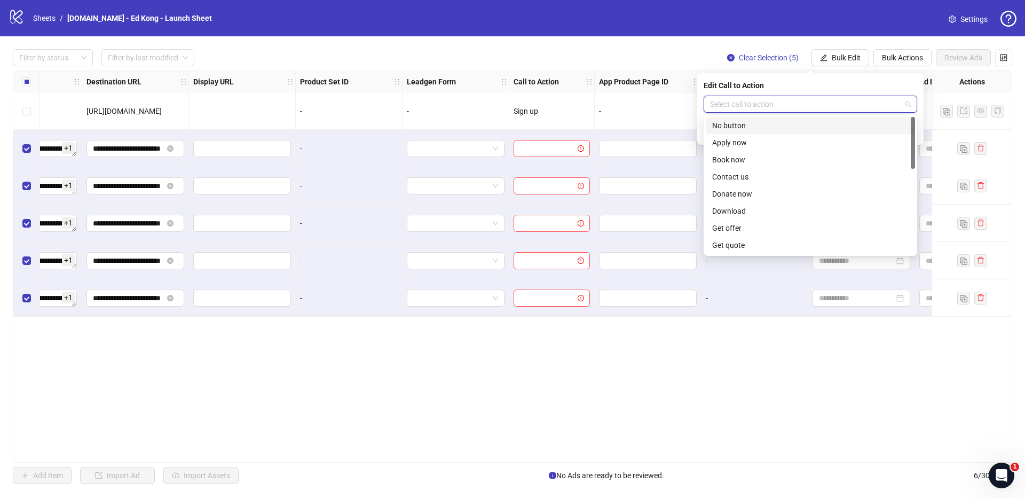
scroll to position [222, 0]
click at [761, 177] on div "Sign up" at bounding box center [810, 177] width 196 height 12
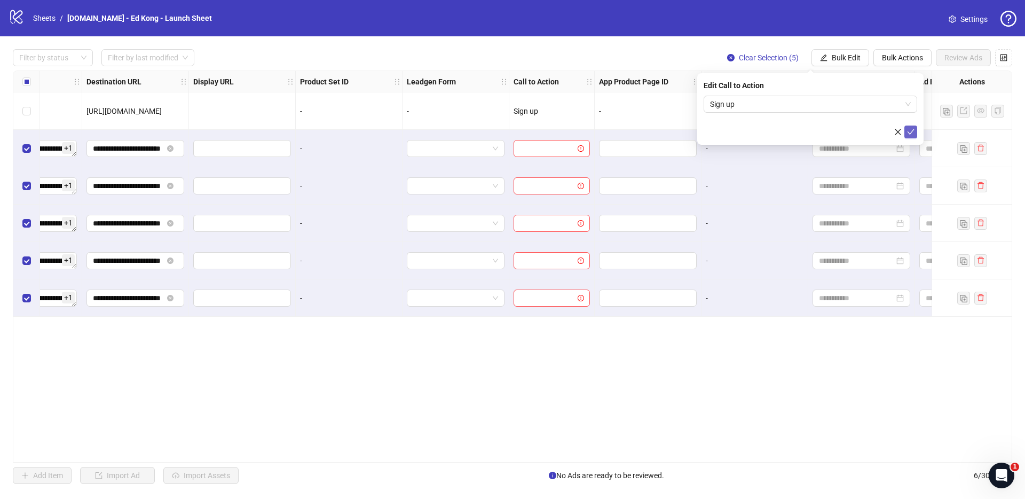
click at [909, 132] on icon "check" at bounding box center [911, 131] width 7 height 5
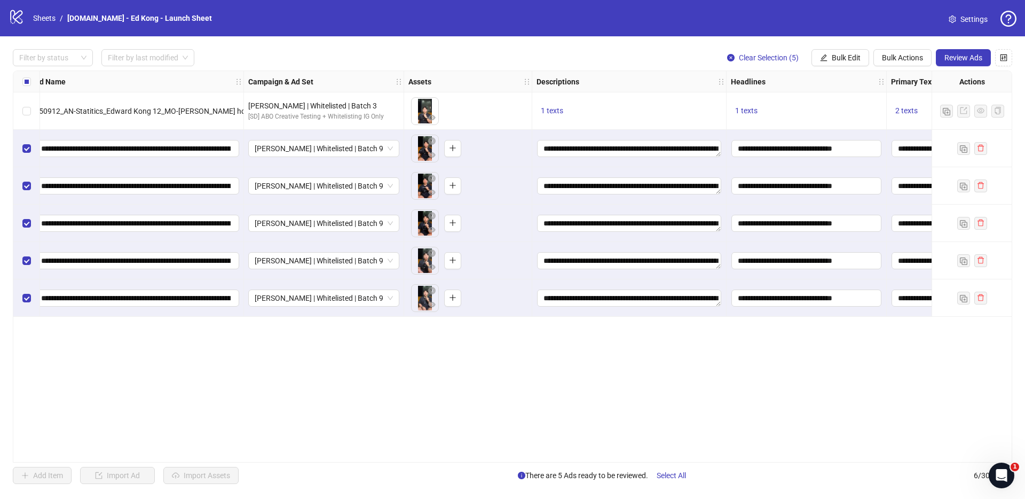
scroll to position [0, 0]
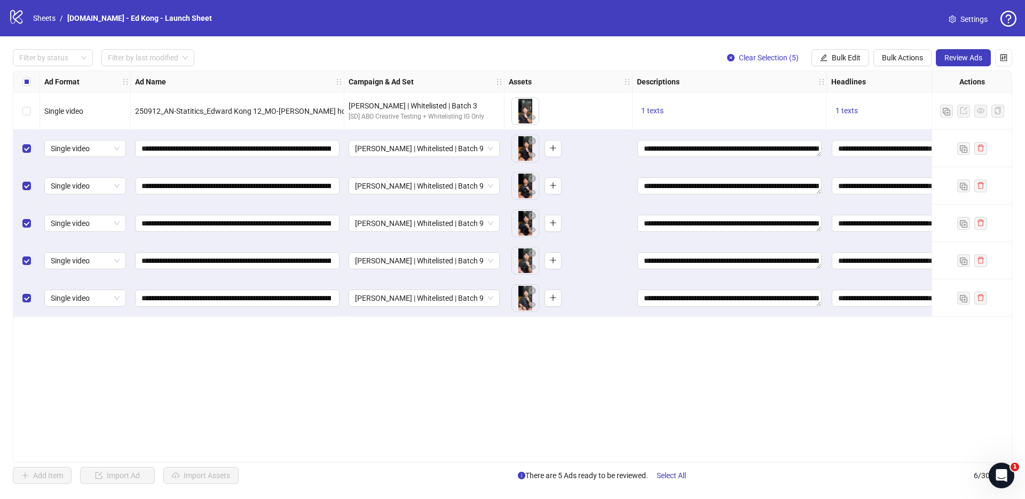
click at [305, 402] on div "**********" at bounding box center [513, 266] width 1000 height 392
click at [562, 463] on div "**********" at bounding box center [512, 266] width 1025 height 460
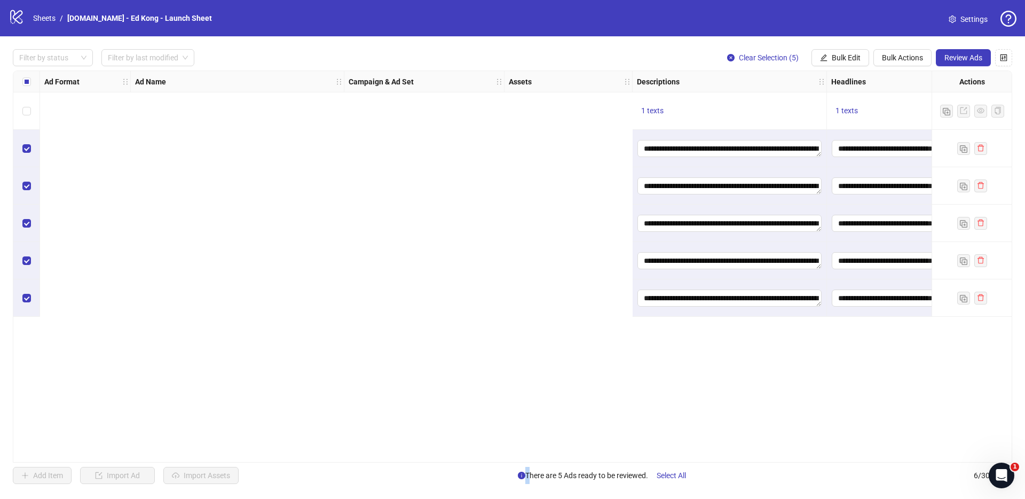
scroll to position [0, 874]
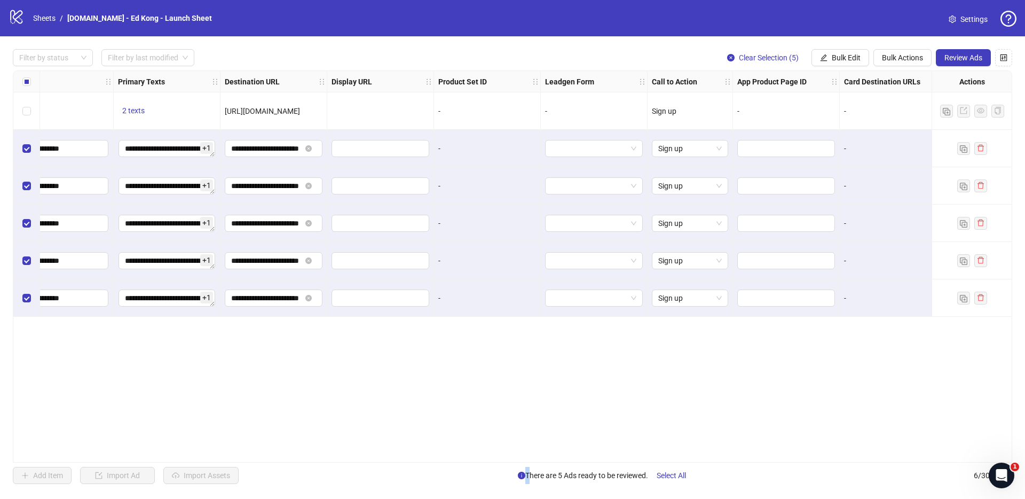
drag, startPoint x: 563, startPoint y: 462, endPoint x: 574, endPoint y: 459, distance: 11.1
click at [563, 462] on div "**********" at bounding box center [513, 266] width 1000 height 392
click at [985, 65] on button "Review Ads" at bounding box center [963, 57] width 55 height 17
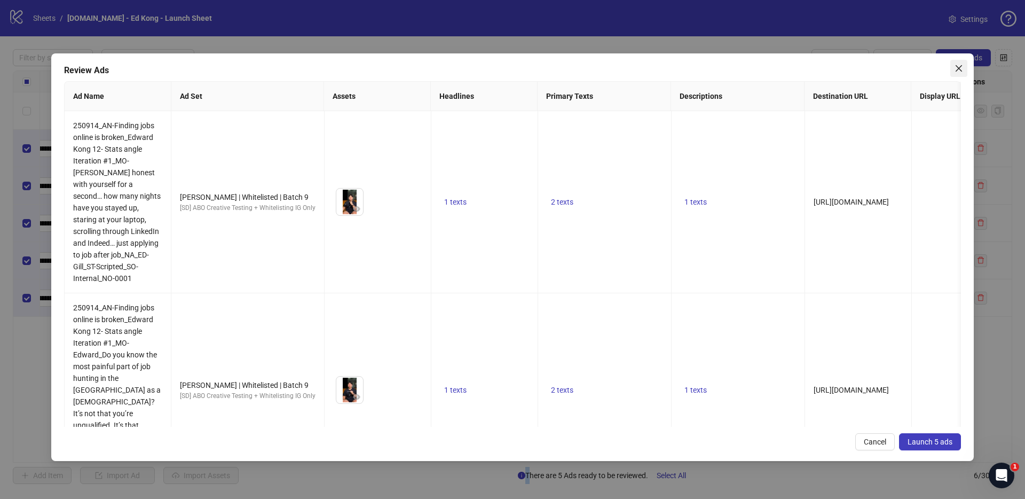
click at [953, 62] on button "Close" at bounding box center [958, 68] width 17 height 17
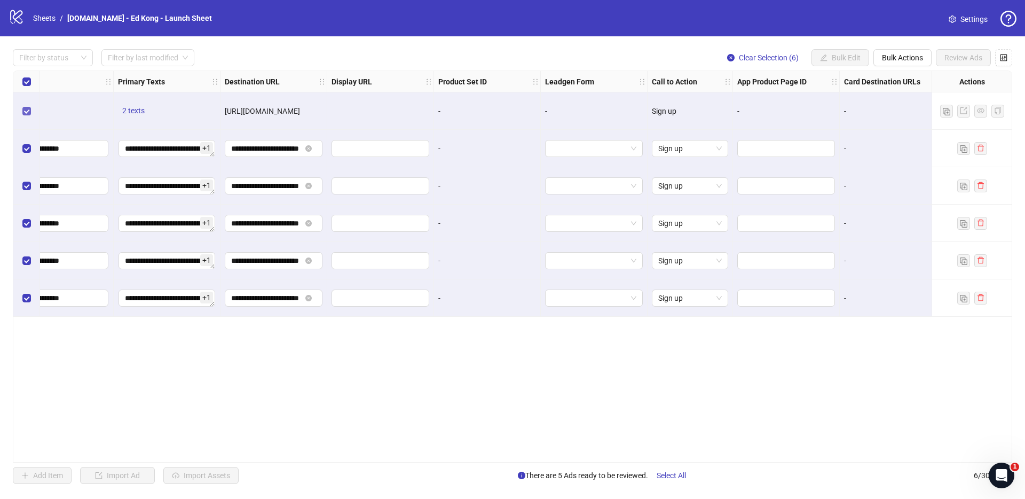
click at [27, 116] on label "Select row 1" at bounding box center [26, 111] width 9 height 12
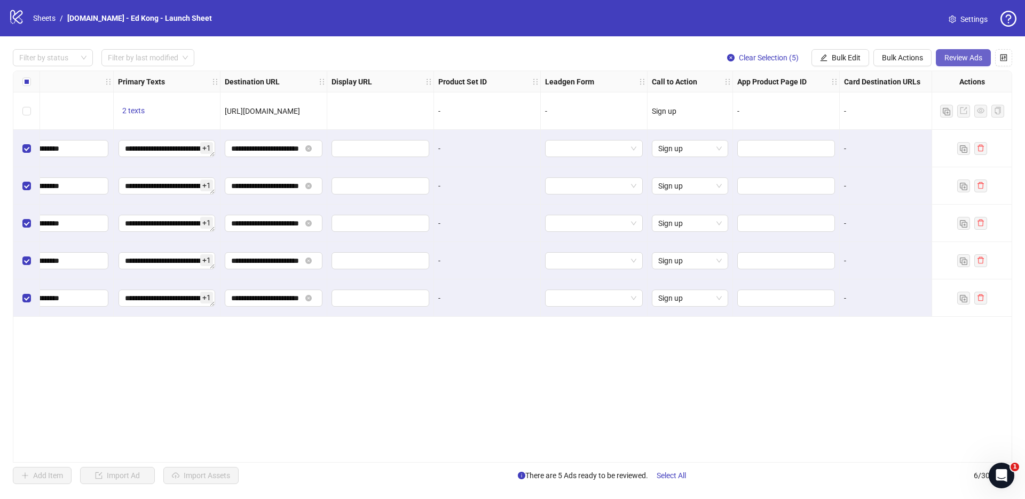
click at [963, 53] on span "Review Ads" at bounding box center [964, 57] width 38 height 9
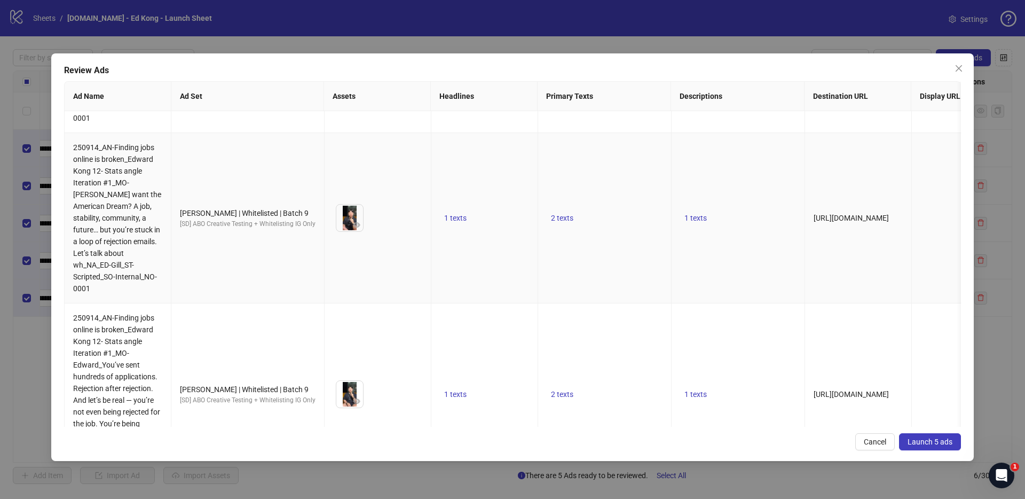
scroll to position [591, 0]
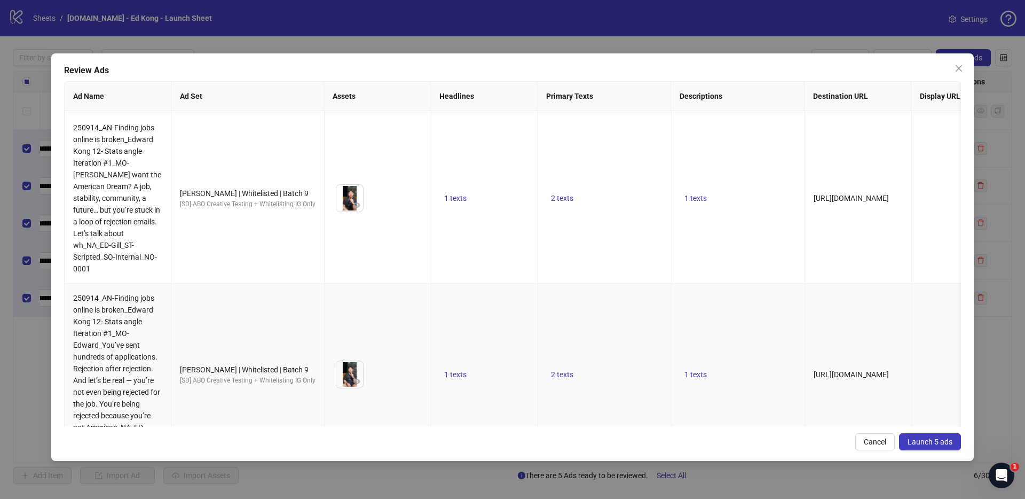
click at [718, 419] on div "250914_AN-Finding jobs online is broken_Edward Kong 12- Stats angle Iteration #…" at bounding box center [513, 269] width 897 height 316
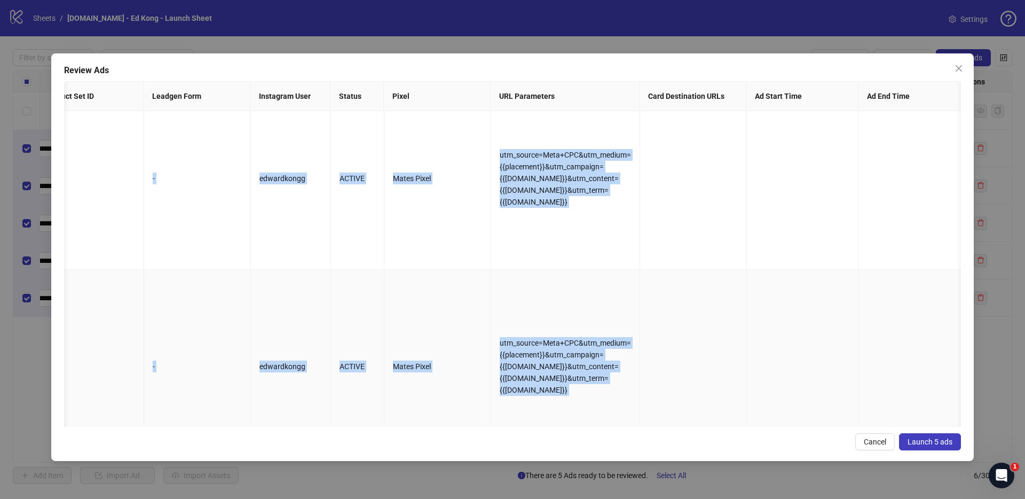
scroll to position [0, 1142]
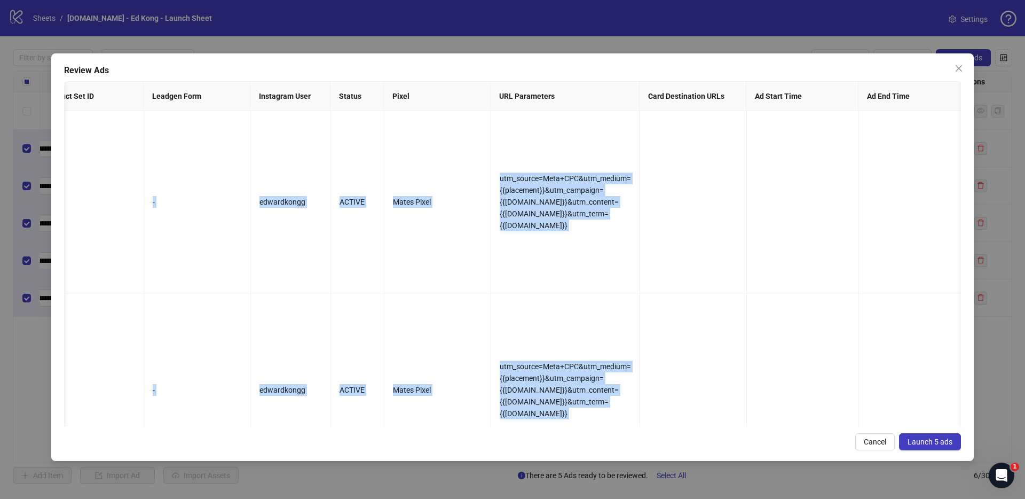
click at [939, 442] on span "Launch 5 ads" at bounding box center [930, 441] width 45 height 9
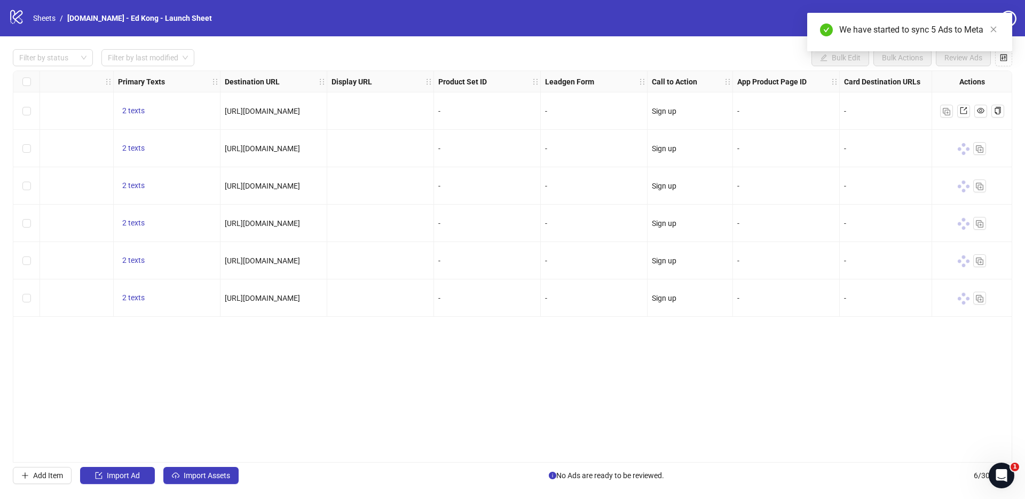
drag, startPoint x: 582, startPoint y: 462, endPoint x: 380, endPoint y: 465, distance: 202.4
click at [380, 465] on div "Filter by status Filter by last modified Bulk Edit Bulk Actions Review Ads Ad F…" at bounding box center [512, 266] width 1025 height 460
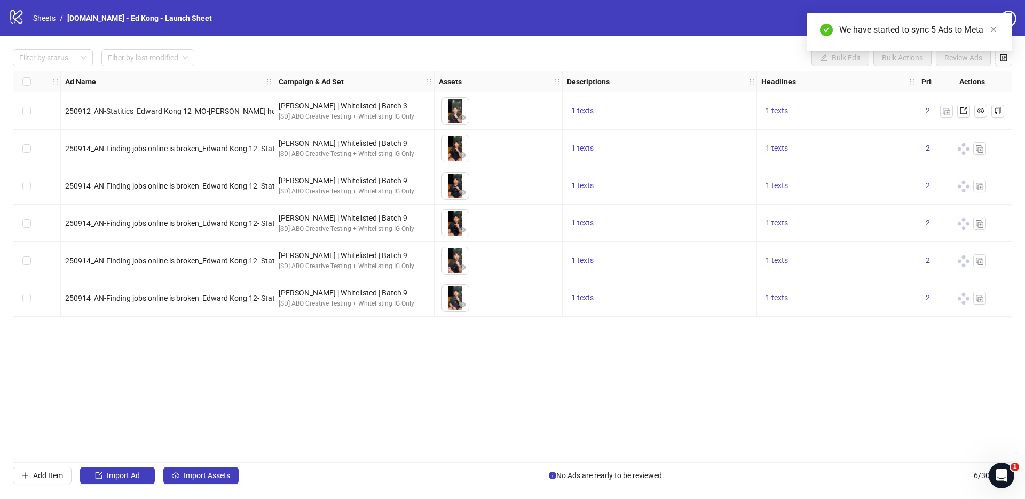
scroll to position [0, 63]
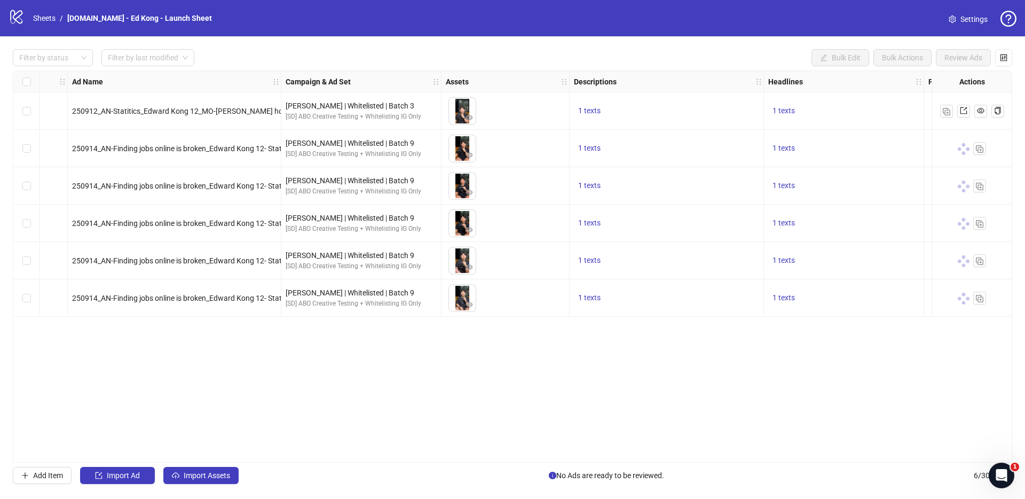
click at [242, 419] on div "Ad Format Ad Name Campaign & Ad Set Assets Descriptions Headlines Primary Texts…" at bounding box center [513, 266] width 1000 height 392
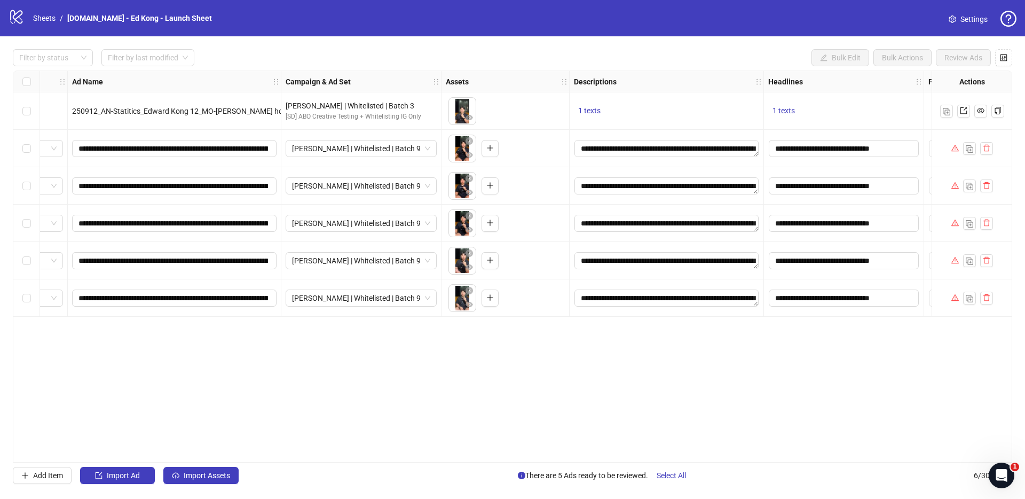
click at [606, 367] on div "**********" at bounding box center [513, 266] width 1000 height 392
drag, startPoint x: 581, startPoint y: 382, endPoint x: 575, endPoint y: 381, distance: 7.0
click at [581, 382] on div "**********" at bounding box center [513, 266] width 1000 height 392
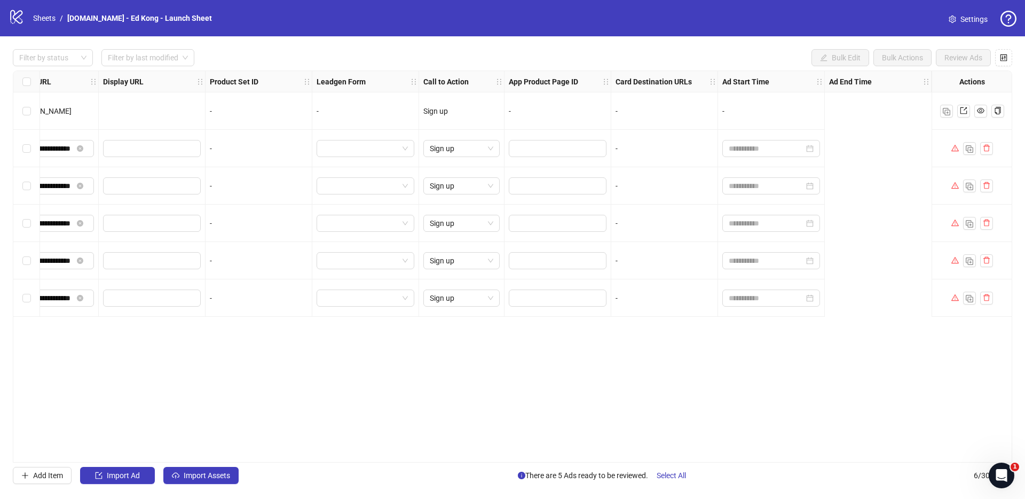
scroll to position [0, 0]
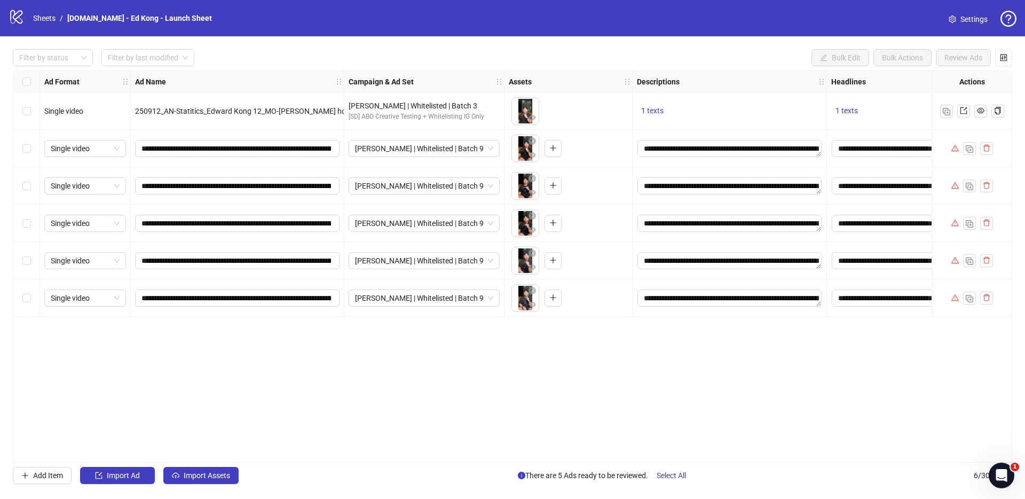
click at [224, 402] on div "**********" at bounding box center [513, 266] width 1000 height 392
